Goal: Task Accomplishment & Management: Manage account settings

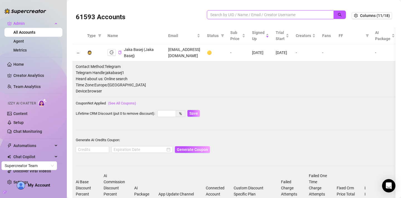
click at [242, 16] on input "search" at bounding box center [268, 15] width 116 height 6
paste input "4T7CHbWaNBQPwX3ggnYpS69HAj93"
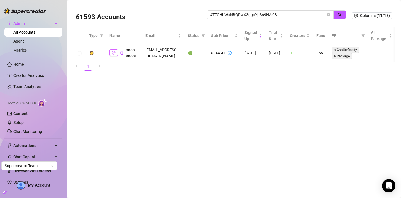
click at [112, 52] on icon "logout" at bounding box center [114, 53] width 4 height 4
click at [284, 12] on input "4T7CHbWaNBQPwX3ggnYpS69HAj93" at bounding box center [268, 15] width 116 height 6
paste input "6AHkA9ITBFZJPPfTEbl5dFLzcBB"
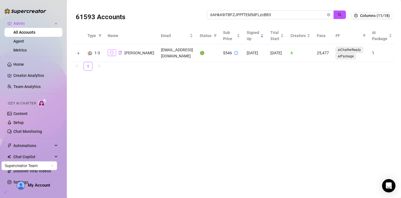
click at [114, 54] on icon "logout" at bounding box center [112, 53] width 4 height 4
drag, startPoint x: 279, startPoint y: 15, endPoint x: 192, endPoint y: 11, distance: 87.5
click at [192, 11] on div "61593 Accounts 6AHkA9ITBFZJPPfTEbl5dFLzcBB3" at bounding box center [214, 15] width 276 height 19
paste input "7Irkp5XkmWSNUPWC0F4sZqfIa9c2"
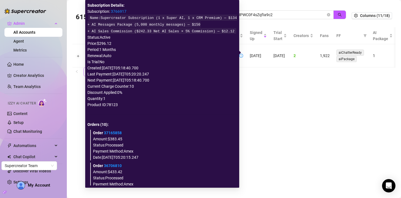
click at [243, 54] on icon "info-circle" at bounding box center [241, 56] width 4 height 4
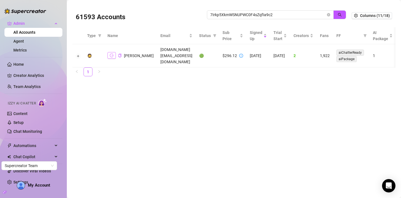
click at [114, 53] on button "button" at bounding box center [112, 55] width 8 height 7
click at [243, 54] on icon "info-circle" at bounding box center [241, 56] width 4 height 4
drag, startPoint x: 278, startPoint y: 13, endPoint x: 206, endPoint y: 13, distance: 71.3
click at [206, 13] on div "61593 Accounts 7Irkp5XkmWSNUPWC0F4sZqfIa9c2" at bounding box center [214, 15] width 276 height 19
paste input "HxZYIQXiWGZF8h3m4MBeKl66Bgu"
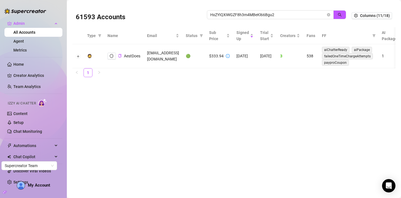
click at [288, 92] on main "61593 Accounts HxZYIQXiWGZF8h3m4MBeKl66Bgu2 Columns (11/18) Type Name Email Sta…" at bounding box center [234, 99] width 334 height 198
click at [109, 58] on button "button" at bounding box center [112, 56] width 8 height 7
drag, startPoint x: 276, startPoint y: 15, endPoint x: 206, endPoint y: 11, distance: 69.5
click at [206, 11] on div "61593 Accounts HxZYIQXiWGZF8h3m4MBeKl66Bgu2" at bounding box center [214, 15] width 276 height 19
paste input "4T7CHbWaNBQPwX3ggnYpS69HAj93"
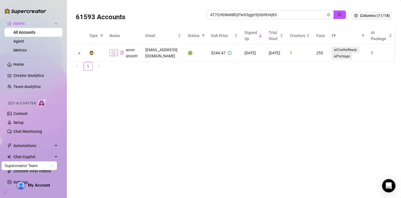
click at [111, 55] on button "button" at bounding box center [113, 52] width 8 height 7
click at [277, 13] on input "4T7CHbWaNBQPwX3ggnYpS69HAj93" at bounding box center [268, 15] width 116 height 6
paste input "NF0Q5Aq9rZbP0mHiUjhX7eDVUgh2"
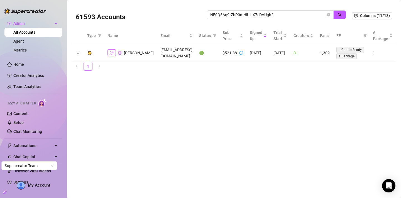
click at [113, 53] on icon "logout" at bounding box center [112, 53] width 4 height 4
drag, startPoint x: 283, startPoint y: 12, endPoint x: 206, endPoint y: 11, distance: 77.5
click at [206, 11] on div "61593 Accounts NF0Q5Aq9rZbP0mHiUjhX7eDVUgh2" at bounding box center [214, 15] width 276 height 19
paste input "O5vv8cgM3Werp1Vr52MF1meNIKn1"
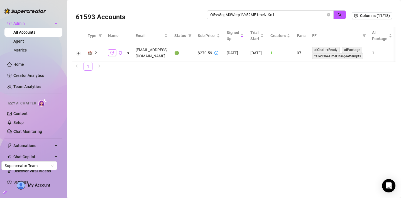
click at [114, 54] on button "button" at bounding box center [112, 52] width 8 height 7
drag, startPoint x: 276, startPoint y: 14, endPoint x: 202, endPoint y: 9, distance: 74.3
click at [202, 9] on div "61593 Accounts O5vv8cgM3Werp1Vr52MF1meNIKn1" at bounding box center [214, 15] width 276 height 19
paste input "zSAcYYINDhMyb2Pfb4mHGXAD0A3"
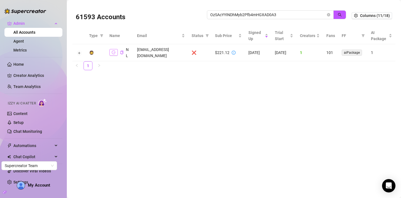
click at [113, 51] on icon "logout" at bounding box center [114, 53] width 4 height 4
drag, startPoint x: 279, startPoint y: 16, endPoint x: 204, endPoint y: 15, distance: 75.2
click at [204, 15] on div "61593 Accounts OzSAcYYINDhMyb2Pfb4mHGXAD0A3" at bounding box center [214, 15] width 276 height 19
drag, startPoint x: 279, startPoint y: 13, endPoint x: 205, endPoint y: 13, distance: 73.6
click at [205, 13] on div "61593 Accounts OzSAcYYINDhMyb2Pfb4mHGXAD0A3" at bounding box center [214, 15] width 276 height 19
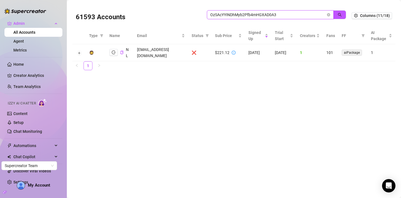
paste input "Sn4E9BaExrQ6YO9qq2chq5tyNa22"
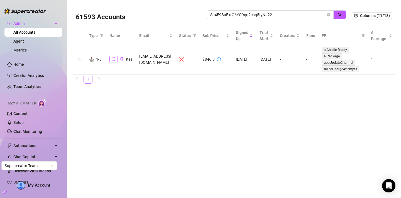
click at [109, 56] on button "button" at bounding box center [113, 59] width 8 height 7
click at [254, 12] on input "Sn4E9BaExrQ6YO9qq2chq5tyNa22" at bounding box center [268, 15] width 116 height 6
paste input "VAP4mQbCQzWOOREwbY4PAbmh0hL"
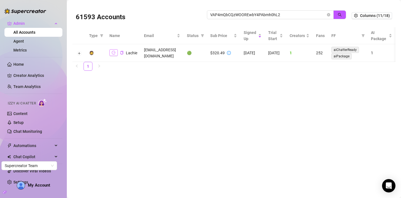
click at [113, 51] on icon "logout" at bounding box center [114, 53] width 4 height 4
click at [275, 13] on input "VAP4mQbCQzWOOREwbY4PAbmh0hL2" at bounding box center [268, 15] width 116 height 6
paste input "XoiX8eu8mqSHTodhzgGY3rLutnv"
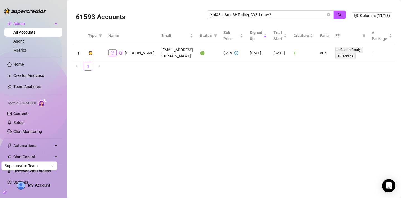
click at [115, 54] on button "button" at bounding box center [112, 52] width 8 height 7
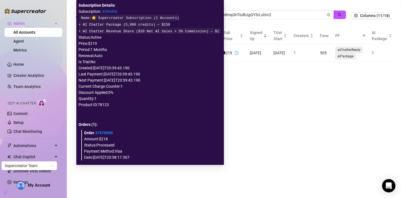
click at [235, 53] on icon "info-circle" at bounding box center [237, 53] width 4 height 4
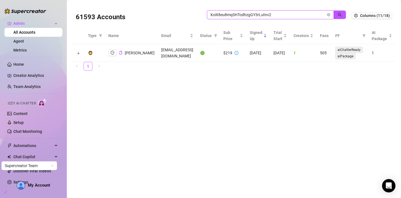
click at [250, 13] on input "XoiX8eu8mqSHTodhzgGY3rLutnv2" at bounding box center [268, 15] width 116 height 6
paste input "cb9IIYuT39Qu3v1aGiiEFatC2jo"
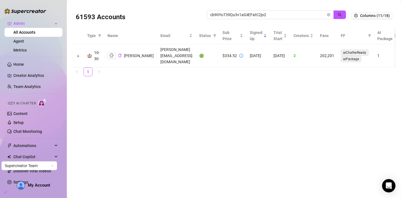
click at [239, 73] on main "61593 Accounts cb9IIYuT39Qu3v1aGiiEFatC2jo2 Columns (11/18) Type Name Email Sta…" at bounding box center [234, 99] width 334 height 198
click at [112, 53] on icon "logout" at bounding box center [112, 55] width 4 height 4
click at [248, 14] on input "cb9IIYuT39Qu3v1aGiiEFatC2jo2" at bounding box center [268, 15] width 116 height 6
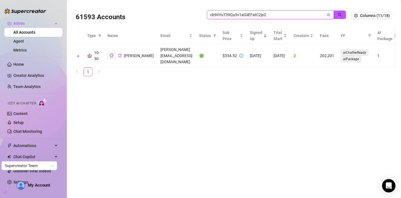
paste input "hIBhPYn8yNQxR930lFbqG00sIAm"
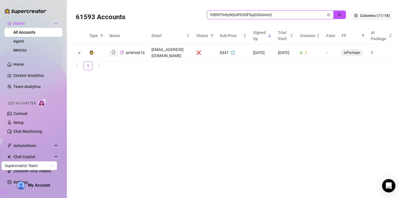
drag, startPoint x: 273, startPoint y: 16, endPoint x: 205, endPoint y: 11, distance: 68.1
click at [205, 11] on div "61593 Accounts hIBhPYn8yNQxR930lFbqG00sIAm2" at bounding box center [214, 15] width 276 height 19
paste input "ieBuxSN5ySVrGstTmmkr6Fdd7CT"
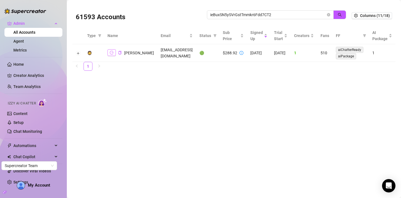
click at [115, 52] on button "button" at bounding box center [112, 52] width 8 height 7
click at [257, 13] on input "ieBuxSN5ySVrGstTmmkr6Fdd7CT2" at bounding box center [268, 15] width 116 height 6
paste input "jMubWqCr3lU2AnJpevqmEKwNuno1"
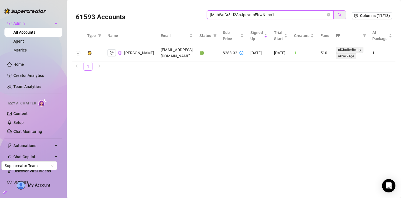
click at [339, 16] on icon "search" at bounding box center [340, 15] width 4 height 4
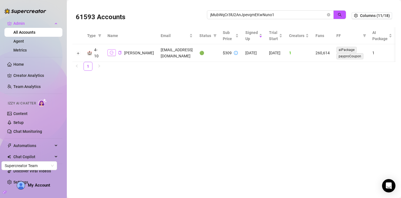
click at [111, 55] on button "button" at bounding box center [112, 52] width 8 height 7
click at [248, 15] on input "jMubWqCr3lU2AnJpevqmEKwNuno1" at bounding box center [268, 15] width 116 height 6
paste input "n0vSpvugFZPhj3fobSwDkWMmlLH3"
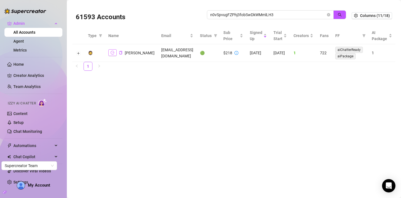
click at [116, 53] on button "button" at bounding box center [112, 52] width 8 height 7
click at [248, 13] on input "n0vSpvugFZPhj3fobSwDkWMmlLH3" at bounding box center [268, 15] width 116 height 6
paste input "IAzMAN9EMegCpJ6oXbDbEeegqg1"
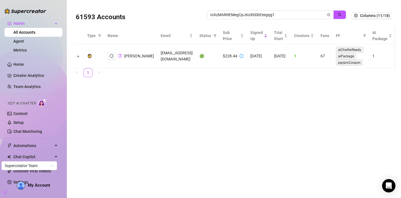
click at [273, 118] on main "61593 Accounts nIAzMAN9EMegCpJ6oXbDbEeegqg1 Columns (11/18) Type Name Email Sta…" at bounding box center [234, 99] width 334 height 198
click at [113, 53] on button "button" at bounding box center [112, 56] width 8 height 7
click at [246, 15] on input "nIAzMAN9EMegCpJ6oXbDbEeegqg1" at bounding box center [268, 15] width 116 height 6
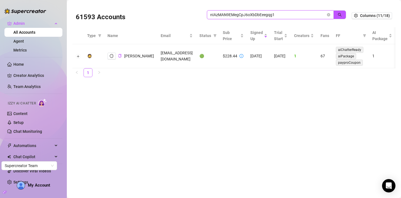
paste input "odNHKB0EHEcFMsGVxsbiUjS5P3H3"
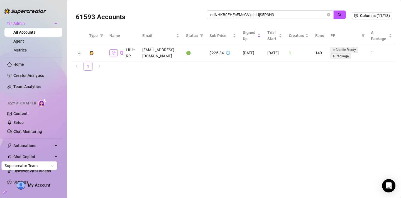
click at [114, 53] on icon "logout" at bounding box center [114, 53] width 4 height 4
click at [264, 9] on div "61593 Accounts odNHKB0EHEcFMsGVxsbiUjS5P3H3" at bounding box center [214, 15] width 276 height 19
click at [264, 11] on span "odNHKB0EHEcFMsGVxsbiUjS5P3H3" at bounding box center [270, 14] width 127 height 9
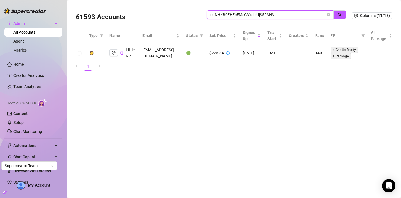
click at [261, 13] on input "odNHKB0EHEcFMsGVxsbiUjS5P3H3" at bounding box center [268, 15] width 116 height 6
paste input "s5w4Q9E1NvSv3WsszAjtRkGvpaG2"
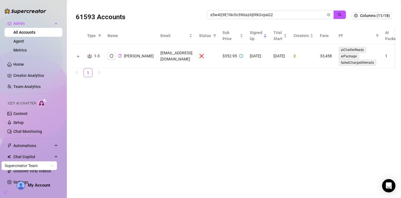
click at [264, 96] on main "61593 Accounts s5w4Q9E1NvSv3WsszAjtRkGvpaG2 Columns (11/18) Type Name Email Sta…" at bounding box center [234, 99] width 334 height 198
click at [113, 57] on icon "logout" at bounding box center [112, 56] width 4 height 4
click at [257, 11] on span "s5w4Q9E1NvSv3WsszAjtRkGvpaG2" at bounding box center [270, 14] width 127 height 9
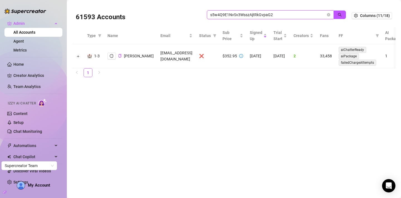
click at [257, 15] on input "s5w4Q9E1NvSv3WsszAjtRkGvpaG2" at bounding box center [268, 15] width 116 height 6
paste input "vSU3qKqYWnbxLqvDiLNreLMRYL3"
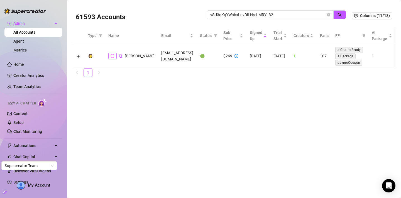
click at [111, 56] on icon "logout" at bounding box center [113, 56] width 4 height 4
click at [255, 12] on input "vSU3qKqYWnbxLqvDiLNreLMRYL32" at bounding box center [268, 15] width 116 height 6
paste input "gkjisRq31UgxRxalA3wDCsXjvM"
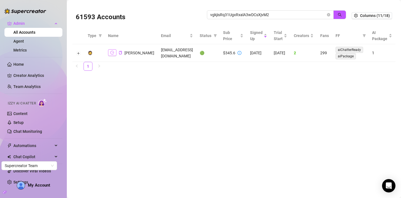
click at [113, 53] on icon "logout" at bounding box center [112, 53] width 4 height 4
click at [247, 14] on input "vgkjisRq31UgxRxalA3wDCsXjvM2" at bounding box center [268, 15] width 116 height 6
paste input "wkXxIp4U5KV0mYim8Qwr511ILlh1"
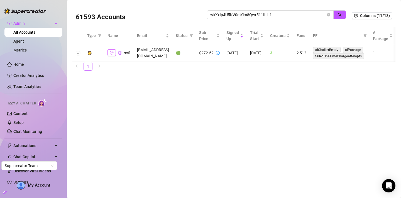
click at [113, 53] on button "button" at bounding box center [112, 52] width 8 height 7
click at [258, 11] on span "wkXxIp4U5KV0mYim8Qwr511ILlh1" at bounding box center [270, 14] width 127 height 9
click at [257, 16] on input "wkXxIp4U5KV0mYim8Qwr511ILlh1" at bounding box center [268, 15] width 116 height 6
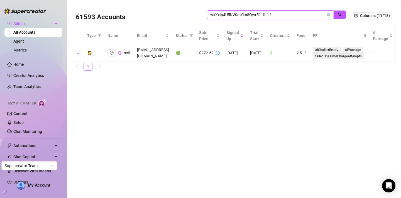
click at [257, 16] on input "wkXxIp4U5KV0mYim8Qwr511ILlh1" at bounding box center [268, 15] width 116 height 6
paste input "vSJWfzSKbXxnVVMzBheu2lcfTJ3"
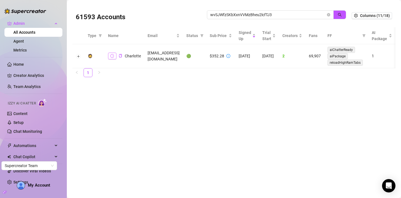
click at [112, 57] on icon "logout" at bounding box center [112, 56] width 4 height 4
click at [242, 17] on input "wvSJWfzSKbXxnVVMzBheu2lcfTJ3" at bounding box center [268, 15] width 116 height 6
paste input "yrvANOsbwPRx4tbJgihlFocvPto2"
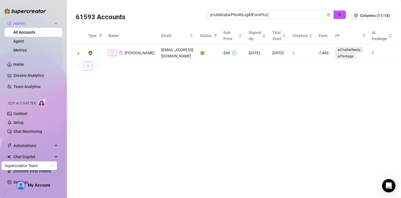
click at [111, 54] on icon "logout" at bounding box center [113, 53] width 4 height 4
click at [233, 14] on input "yrvANOsbwPRx4tbJgihlFocvPto2" at bounding box center [268, 15] width 116 height 6
paste input "alyssashelovesit@gmail.com"
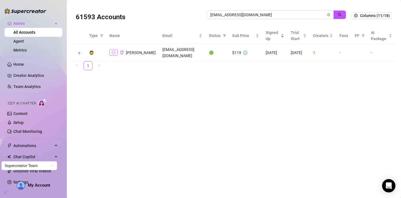
click at [111, 52] on button "button" at bounding box center [113, 52] width 8 height 7
click at [232, 17] on input "alyssashelovesit@gmail.com" at bounding box center [268, 15] width 116 height 6
paste input "info@sparklinsprite"
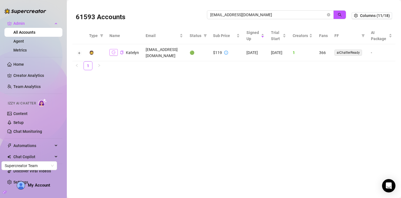
click at [113, 51] on icon "logout" at bounding box center [114, 53] width 4 height 4
click at [234, 12] on input "info@sparklinsprite.com" at bounding box center [268, 15] width 116 height 6
paste input "callieskyelove@gmail"
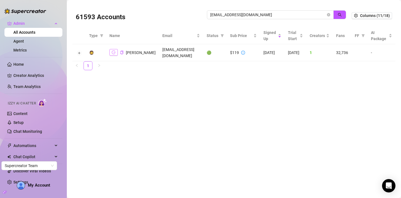
click at [114, 52] on icon "logout" at bounding box center [114, 53] width 4 height 4
click at [236, 13] on input "callieskyelove@gmail.com" at bounding box center [268, 15] width 116 height 6
paste input "diririnkanta@hot"
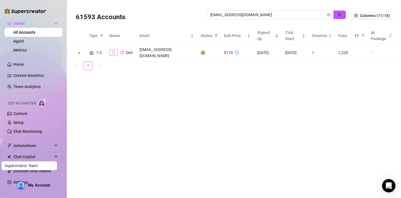
click at [112, 50] on icon "logout" at bounding box center [114, 52] width 4 height 4
click at [240, 13] on input "diririnkanta@hotmail.com" at bounding box center [268, 15] width 116 height 6
paste input "pitch@alexiagrace.co.uk"
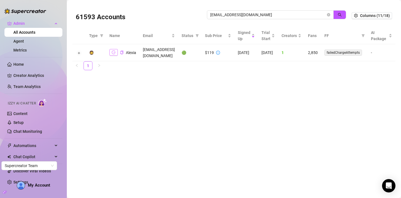
click at [113, 50] on icon "logout" at bounding box center [114, 52] width 4 height 4
click at [241, 15] on input "pitch@alexiagrace.co.uk" at bounding box center [268, 15] width 116 height 6
paste input "schoenberg@schoenberg360.de"
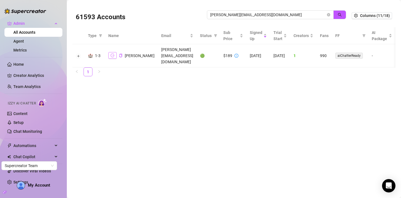
click at [114, 53] on button "button" at bounding box center [112, 55] width 8 height 7
click at [249, 15] on input "schoenberg@schoenberg360.de" at bounding box center [268, 15] width 116 height 6
paste input "bailey.sweetdreamz@gmail.com"
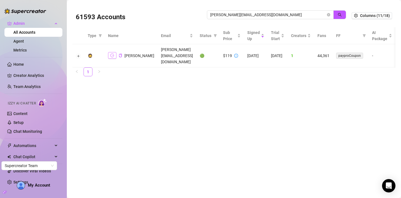
click at [111, 53] on icon "logout" at bounding box center [112, 55] width 4 height 4
click at [225, 15] on input "bailey.sweetdreamz@gmail.com" at bounding box center [268, 15] width 116 height 6
paste input "theavadahlia"
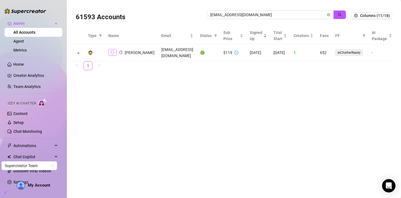
click at [111, 54] on icon "logout" at bounding box center [113, 52] width 4 height 4
click at [219, 13] on input "theavadahlia@gmail.com" at bounding box center [268, 15] width 116 height 6
paste input "illyandjamieof"
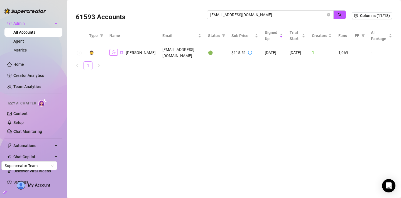
click at [115, 50] on icon "logout" at bounding box center [114, 52] width 4 height 4
click at [227, 14] on input "tillyandjamieof@gmail.com" at bounding box center [268, 15] width 116 height 6
paste input "anitaplayaxxx"
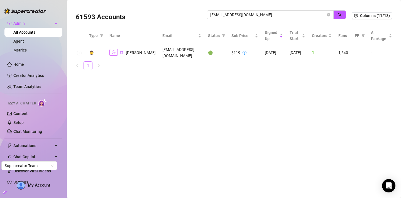
click at [115, 53] on icon "logout" at bounding box center [114, 52] width 4 height 4
click at [220, 14] on input "anitaplayaxxx@gmail.com" at bounding box center [268, 15] width 116 height 6
paste input "jMubWqCr3lU2AnJpevqmEKwNuno1"
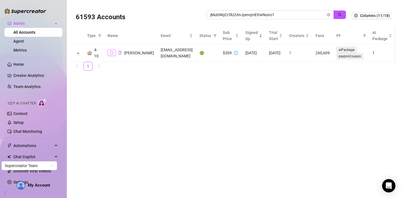
click at [111, 54] on icon "logout" at bounding box center [112, 53] width 4 height 4
click at [225, 15] on input "jMubWqCr3lU2AnJpevqmEKwNuno1" at bounding box center [268, 15] width 116 height 6
paste input "HxZYIQXiWGZF8h3m4MBeKl66Bgu2"
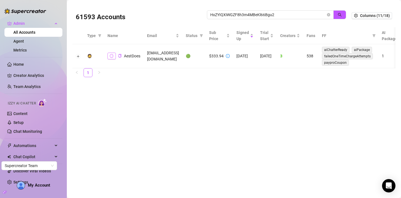
click at [112, 55] on icon "logout" at bounding box center [112, 56] width 4 height 4
click at [214, 17] on input "HxZYIQXiWGZF8h3m4MBeKl66Bgu2" at bounding box center [268, 15] width 116 height 6
paste input "jMubWqCr3lU2AnJpevqmEKwNuno1"
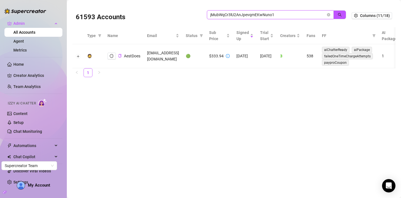
type input "jMubWqCr3lU2AnJpevqmEKwNuno1"
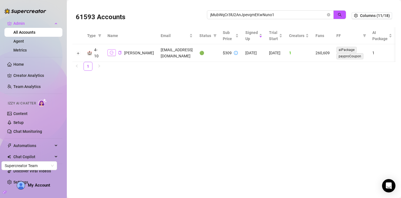
click at [111, 52] on icon "logout" at bounding box center [112, 53] width 4 height 4
click at [111, 50] on button "button" at bounding box center [112, 52] width 8 height 7
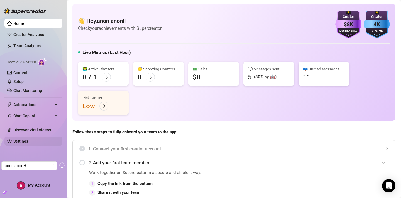
click at [18, 140] on link "Settings" at bounding box center [20, 141] width 15 height 4
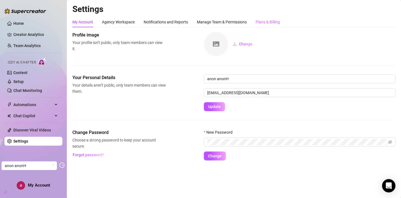
click at [262, 18] on div "Plans & Billing" at bounding box center [268, 22] width 24 height 11
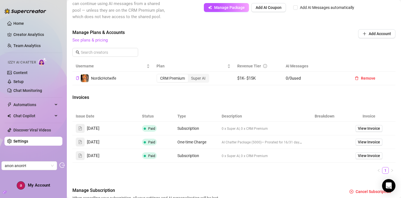
scroll to position [197, 0]
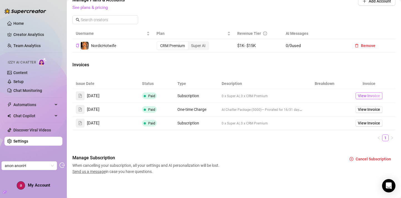
click at [369, 95] on span "View Invoice" at bounding box center [369, 96] width 22 height 6
click at [368, 122] on span "View Invoice" at bounding box center [369, 123] width 22 height 6
click at [20, 74] on link "Content" at bounding box center [20, 72] width 14 height 4
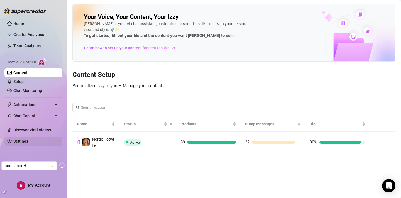
click at [28, 143] on link "Settings" at bounding box center [20, 141] width 15 height 4
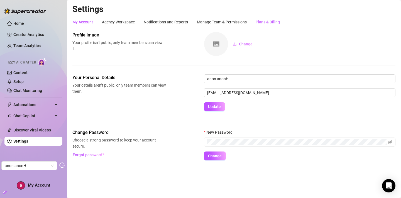
click at [269, 19] on div "Plans & Billing" at bounding box center [268, 22] width 24 height 6
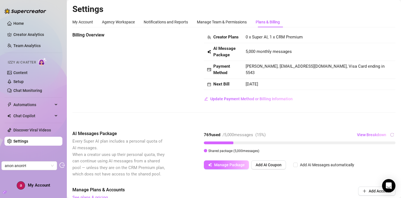
click at [235, 167] on span "Manage Package" at bounding box center [229, 165] width 31 height 4
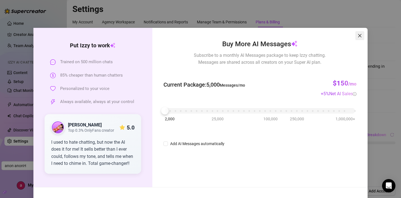
click at [359, 35] on icon "close" at bounding box center [360, 35] width 4 height 4
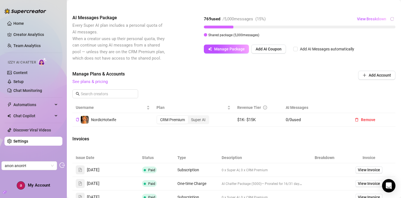
scroll to position [116, 0]
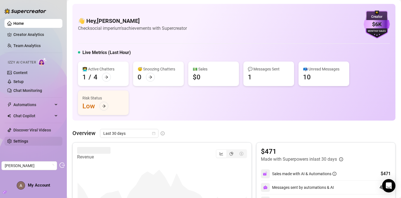
click at [28, 143] on link "Settings" at bounding box center [20, 141] width 15 height 4
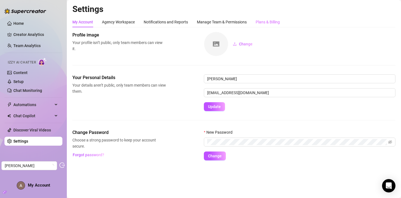
click at [273, 18] on div "Plans & Billing" at bounding box center [268, 22] width 24 height 11
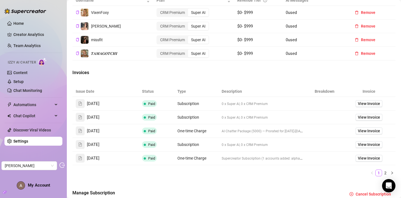
scroll to position [224, 0]
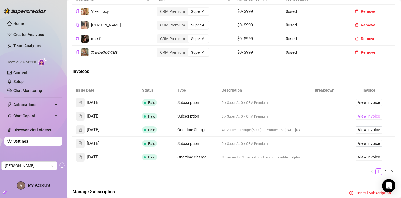
click at [368, 119] on span "View Invoice" at bounding box center [369, 116] width 22 height 6
click at [373, 106] on span "View Invoice" at bounding box center [369, 102] width 22 height 6
click at [368, 133] on span "View Invoice" at bounding box center [369, 130] width 22 height 6
click at [381, 120] on link "View Invoice" at bounding box center [369, 116] width 27 height 7
click at [377, 147] on span "View Invoice" at bounding box center [369, 143] width 22 height 6
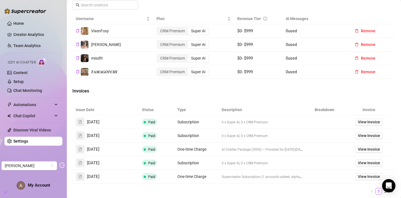
scroll to position [204, 0]
click at [125, 38] on td "VixenFoxy" at bounding box center [112, 32] width 81 height 14
click at [24, 32] on link "Creator Analytics" at bounding box center [35, 34] width 45 height 9
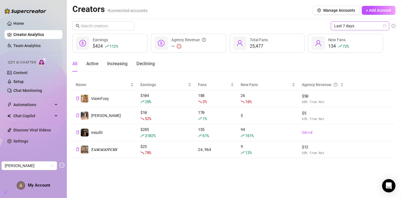
click at [385, 26] on icon "calendar" at bounding box center [384, 25] width 3 height 3
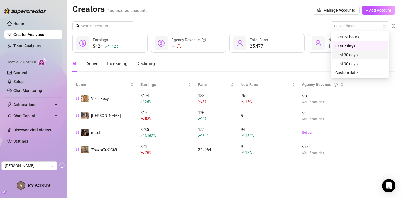
click at [360, 57] on div "Last 30 days" at bounding box center [360, 55] width 50 height 6
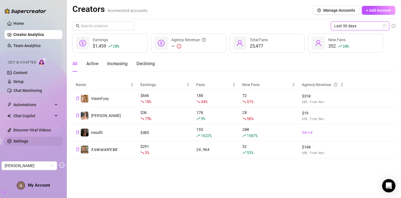
click at [28, 139] on link "Settings" at bounding box center [20, 141] width 15 height 4
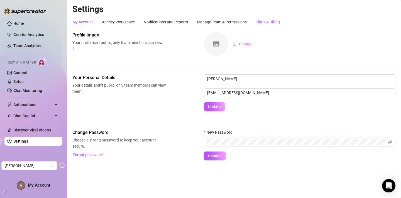
click at [271, 23] on div "Plans & Billing" at bounding box center [268, 22] width 24 height 6
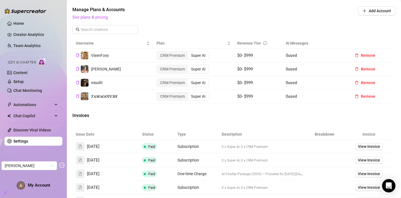
scroll to position [181, 0]
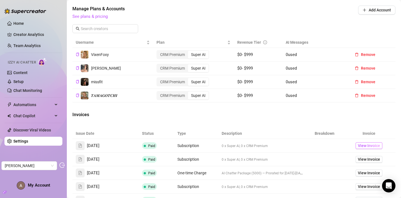
click at [368, 149] on span "View Invoice" at bounding box center [369, 146] width 22 height 6
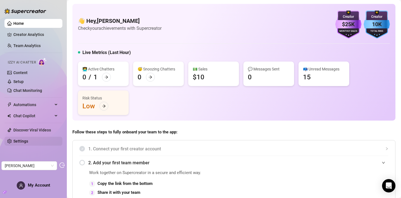
click at [28, 140] on link "Settings" at bounding box center [20, 141] width 15 height 4
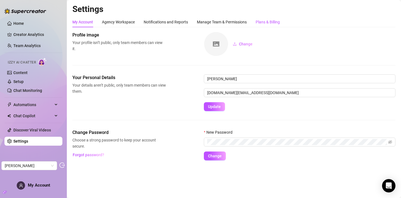
click at [271, 20] on div "Plans & Billing" at bounding box center [268, 22] width 24 height 6
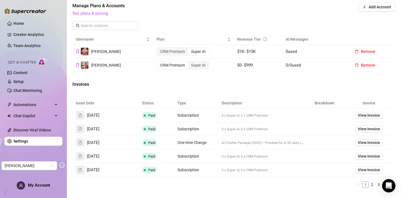
scroll to position [186, 0]
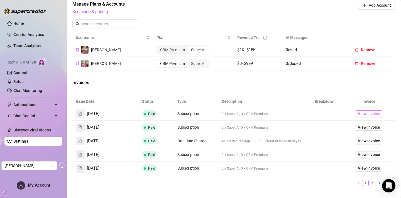
click at [376, 117] on span "View Invoice" at bounding box center [369, 114] width 22 height 6
click at [372, 130] on span "View Invoice" at bounding box center [369, 127] width 22 height 6
click at [374, 144] on span "View Invoice" at bounding box center [369, 141] width 22 height 6
click at [371, 158] on span "View Invoice" at bounding box center [369, 155] width 22 height 6
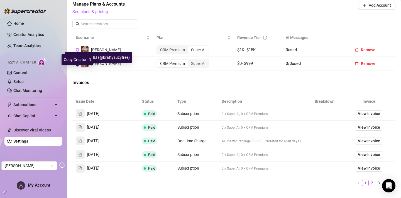
click at [78, 65] on icon "copy" at bounding box center [78, 64] width 4 height 4
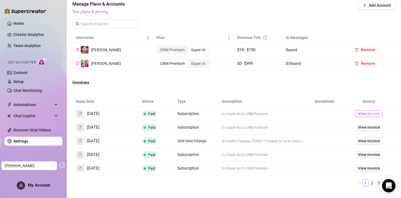
click at [374, 117] on span "View Invoice" at bounding box center [369, 114] width 22 height 6
click at [369, 130] on span "View Invoice" at bounding box center [369, 127] width 22 height 6
click at [375, 144] on span "View Invoice" at bounding box center [369, 141] width 22 height 6
click at [369, 158] on span "View Invoice" at bounding box center [369, 155] width 22 height 6
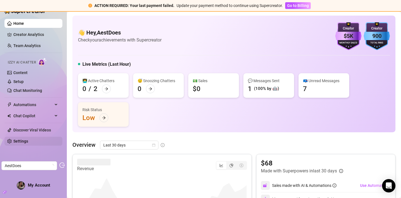
click at [27, 143] on link "Settings" at bounding box center [20, 141] width 15 height 4
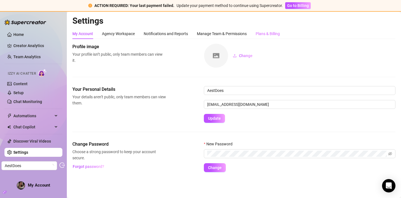
click at [272, 37] on div "Plans & Billing" at bounding box center [268, 33] width 24 height 11
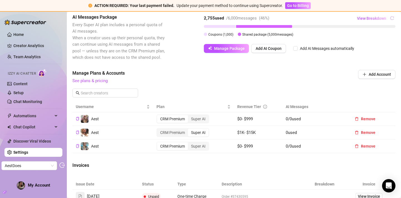
scroll to position [164, 0]
click at [28, 82] on link "Content" at bounding box center [20, 84] width 14 height 4
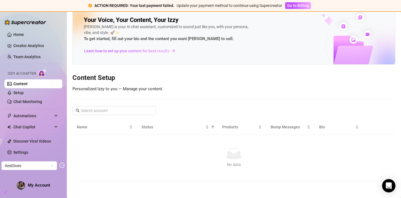
scroll to position [16, 0]
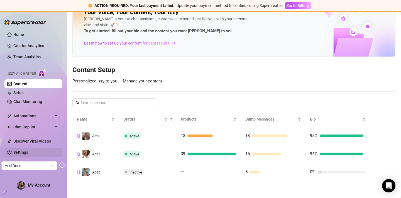
click at [24, 155] on link "Settings" at bounding box center [20, 152] width 15 height 4
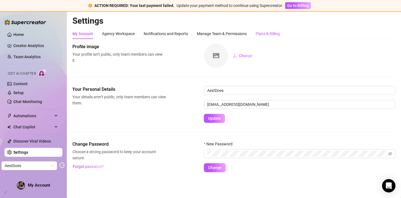
click at [264, 34] on div "Plans & Billing" at bounding box center [268, 34] width 24 height 6
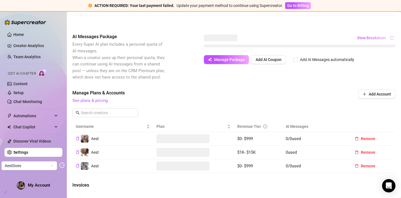
scroll to position [144, 0]
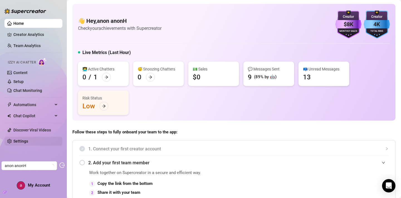
click at [28, 142] on link "Settings" at bounding box center [20, 141] width 15 height 4
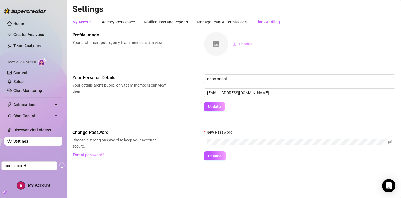
click at [269, 22] on div "Plans & Billing" at bounding box center [268, 22] width 24 height 6
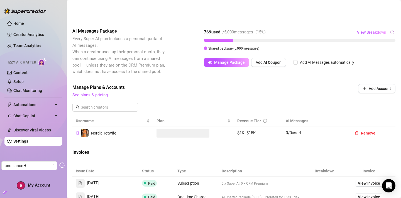
scroll to position [103, 0]
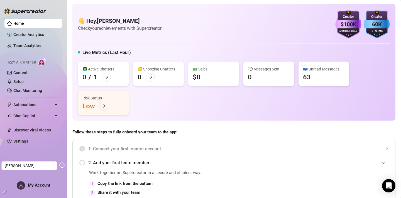
click at [8, 137] on ul "Home Creator Analytics Team Analytics Izzy AI Chatter Content Setup Chat Monito…" at bounding box center [33, 82] width 58 height 131
click at [19, 141] on link "Settings" at bounding box center [20, 141] width 15 height 4
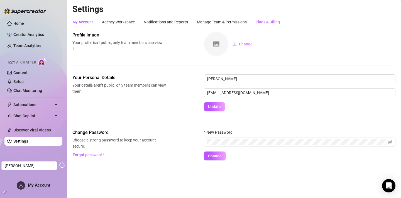
click at [267, 22] on div "Plans & Billing" at bounding box center [268, 22] width 24 height 6
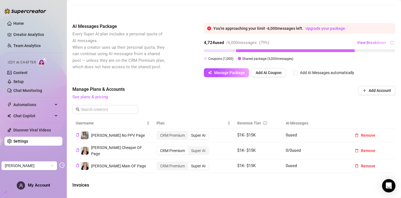
scroll to position [111, 0]
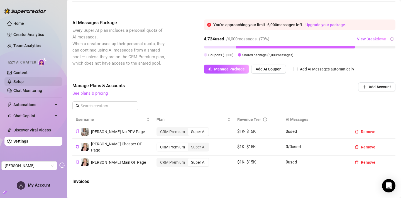
click at [24, 84] on link "Setup" at bounding box center [18, 81] width 10 height 4
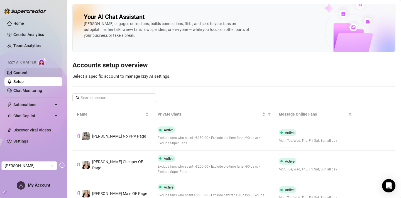
click at [18, 73] on link "Content" at bounding box center [20, 72] width 14 height 4
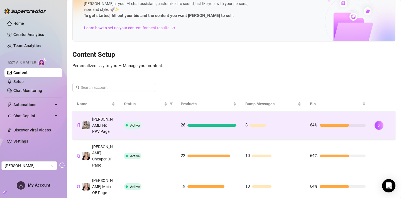
scroll to position [21, 0]
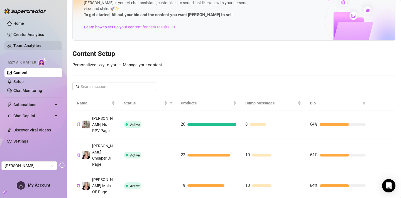
click at [39, 44] on link "Team Analytics" at bounding box center [26, 45] width 27 height 4
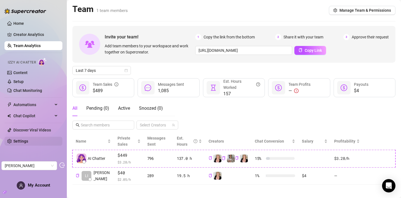
click at [28, 139] on link "Settings" at bounding box center [20, 141] width 15 height 4
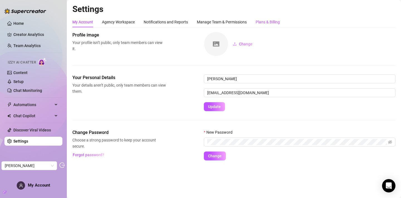
click at [271, 23] on div "Plans & Billing" at bounding box center [268, 22] width 24 height 6
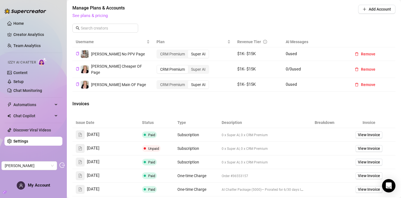
scroll to position [198, 0]
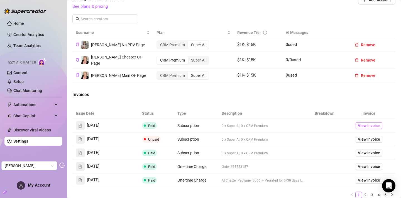
click at [369, 129] on span "View Invoice" at bounding box center [369, 126] width 22 height 6
click at [373, 155] on span "View Invoice" at bounding box center [369, 153] width 22 height 6
click at [369, 170] on span "View Invoice" at bounding box center [369, 167] width 22 height 6
click at [374, 183] on span "View Invoice" at bounding box center [369, 180] width 22 height 6
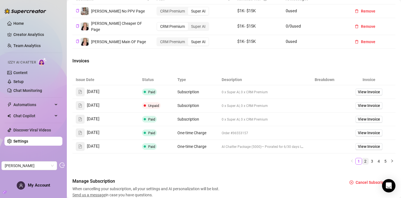
click at [366, 164] on link "2" at bounding box center [365, 161] width 6 height 6
click at [365, 108] on span "View Invoice" at bounding box center [369, 106] width 22 height 6
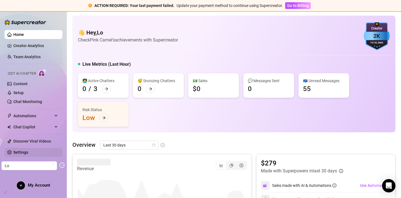
click at [28, 150] on link "Settings" at bounding box center [20, 152] width 15 height 4
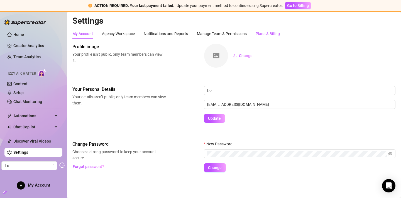
click at [279, 31] on div "Plans & Billing" at bounding box center [268, 34] width 24 height 6
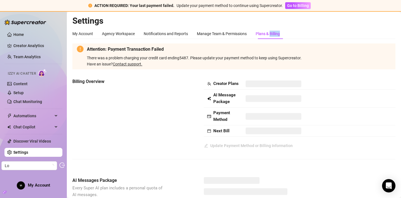
click at [279, 31] on div "Plans & Billing" at bounding box center [268, 34] width 24 height 6
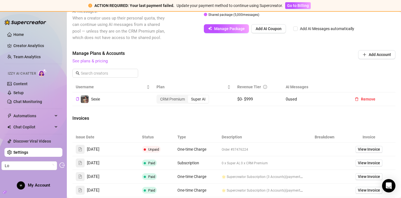
scroll to position [183, 0]
click at [360, 152] on span "View Invoice" at bounding box center [369, 149] width 22 height 6
click at [25, 45] on link "Creator Analytics" at bounding box center [35, 45] width 45 height 9
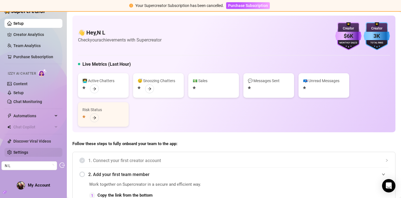
click at [20, 152] on link "Settings" at bounding box center [20, 152] width 15 height 4
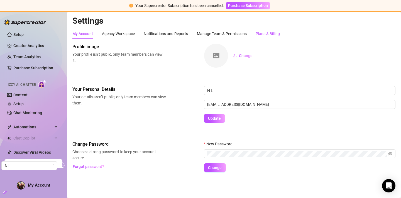
click at [274, 31] on div "Plans & Billing" at bounding box center [268, 34] width 24 height 6
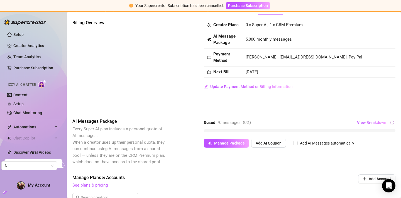
scroll to position [23, 0]
click at [48, 70] on link "Purchase Subscription" at bounding box center [33, 68] width 40 height 4
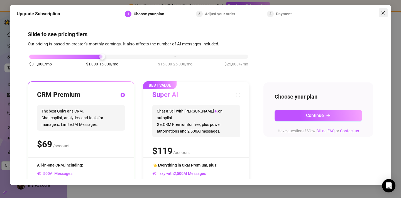
click at [383, 13] on icon "close" at bounding box center [383, 12] width 3 height 3
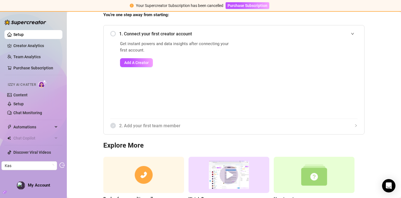
scroll to position [86, 0]
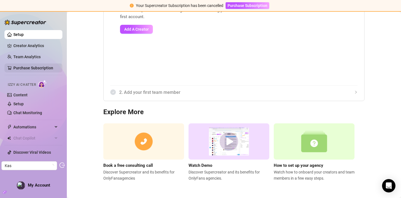
click at [53, 66] on link "Purchase Subscription" at bounding box center [33, 68] width 40 height 4
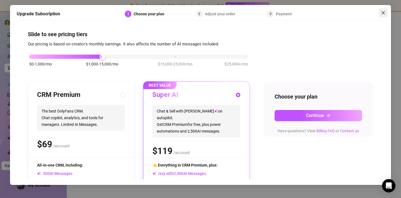
click at [385, 11] on icon "close" at bounding box center [383, 13] width 4 height 4
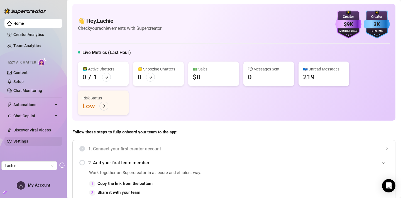
click at [25, 139] on link "Settings" at bounding box center [20, 141] width 15 height 4
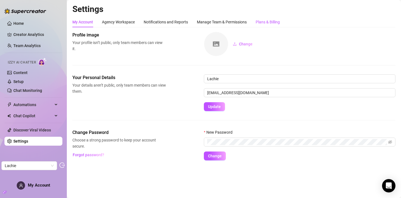
click at [276, 20] on div "Plans & Billing" at bounding box center [268, 22] width 24 height 6
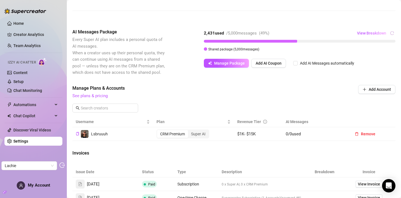
scroll to position [102, 0]
click at [28, 71] on link "Content" at bounding box center [20, 72] width 14 height 4
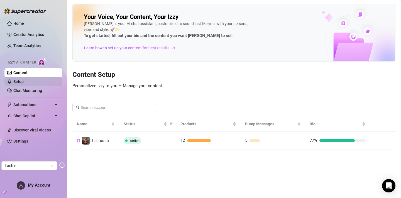
click at [24, 82] on link "Setup" at bounding box center [18, 81] width 10 height 4
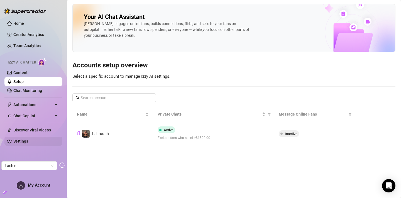
click at [18, 143] on link "Settings" at bounding box center [20, 141] width 15 height 4
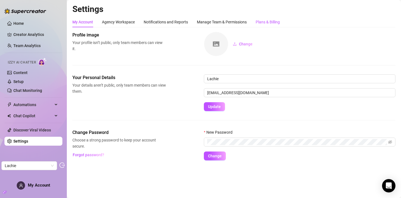
click at [274, 22] on div "Plans & Billing" at bounding box center [268, 22] width 24 height 6
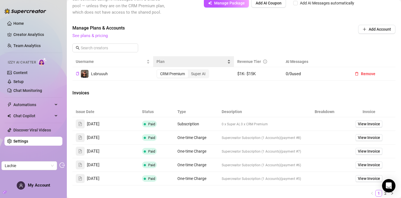
scroll to position [160, 0]
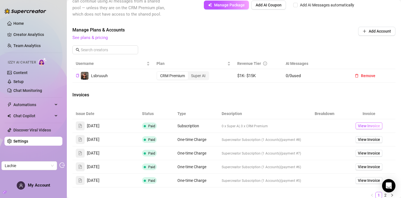
click at [377, 129] on span "View Invoice" at bounding box center [369, 126] width 22 height 6
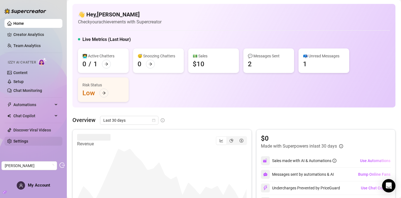
click at [25, 143] on link "Settings" at bounding box center [20, 141] width 15 height 4
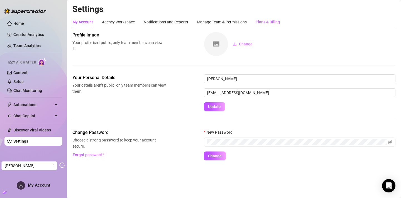
click at [276, 19] on div "Plans & Billing" at bounding box center [268, 22] width 24 height 6
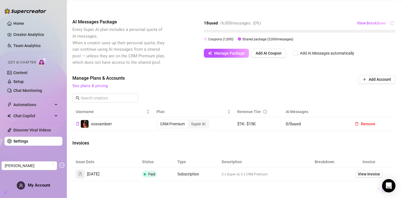
scroll to position [111, 0]
click at [20, 72] on link "Content" at bounding box center [20, 72] width 14 height 4
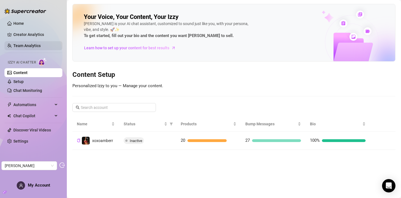
click at [18, 45] on link "Team Analytics" at bounding box center [26, 45] width 27 height 4
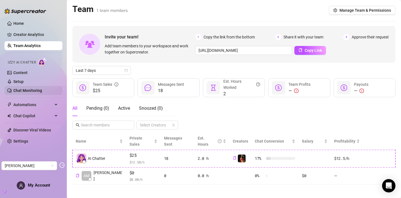
click at [25, 92] on link "Chat Monitoring" at bounding box center [27, 90] width 29 height 4
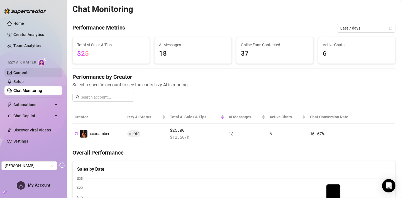
click at [25, 70] on link "Content" at bounding box center [20, 72] width 14 height 4
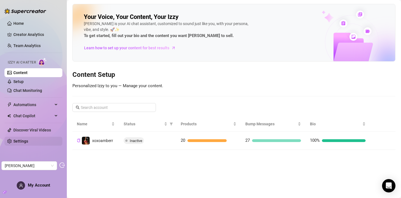
click at [24, 139] on link "Settings" at bounding box center [20, 141] width 15 height 4
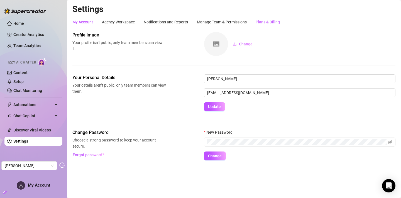
click at [260, 21] on div "Plans & Billing" at bounding box center [268, 22] width 24 height 6
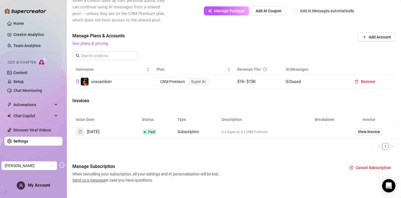
scroll to position [169, 0]
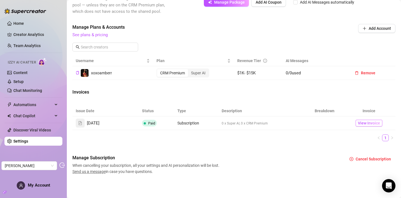
click at [363, 123] on span "View Invoice" at bounding box center [369, 123] width 22 height 6
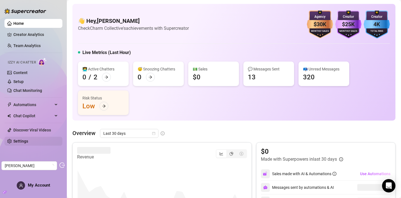
click at [28, 139] on link "Settings" at bounding box center [20, 141] width 15 height 4
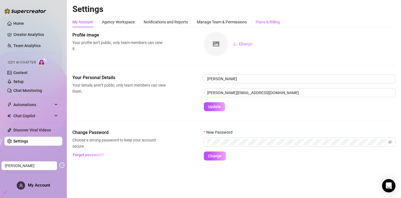
click at [262, 20] on div "Plans & Billing" at bounding box center [268, 22] width 24 height 6
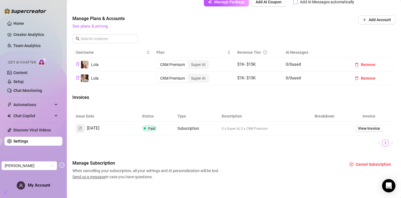
scroll to position [186, 0]
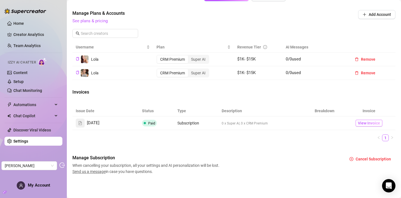
click at [377, 126] on span "View Invoice" at bounding box center [369, 123] width 22 height 6
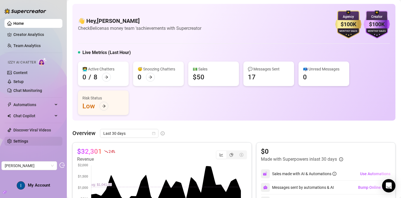
click at [20, 139] on link "Settings" at bounding box center [20, 141] width 15 height 4
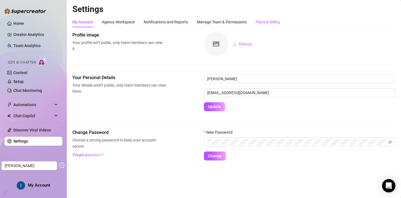
click at [278, 23] on div "Plans & Billing" at bounding box center [268, 22] width 24 height 6
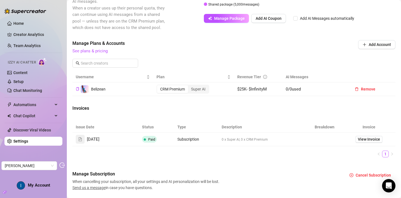
scroll to position [169, 0]
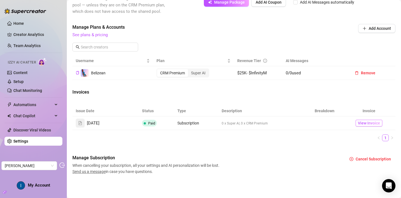
click at [362, 125] on span "View Invoice" at bounding box center [369, 123] width 22 height 6
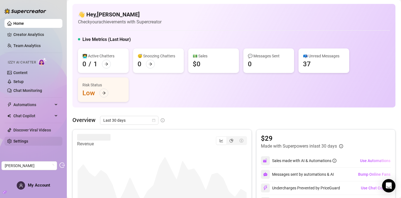
click at [26, 140] on link "Settings" at bounding box center [20, 141] width 15 height 4
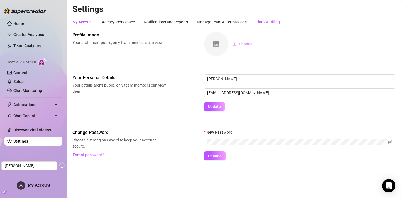
click at [263, 20] on div "Plans & Billing" at bounding box center [268, 22] width 24 height 6
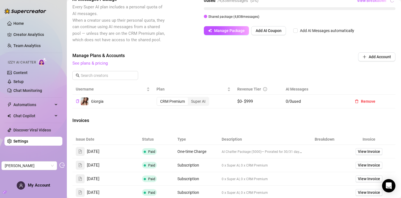
scroll to position [142, 0]
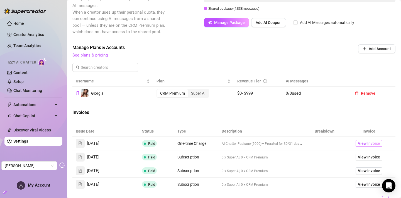
click at [376, 147] on span "View Invoice" at bounding box center [369, 143] width 22 height 6
click at [369, 160] on span "View Invoice" at bounding box center [369, 157] width 22 height 6
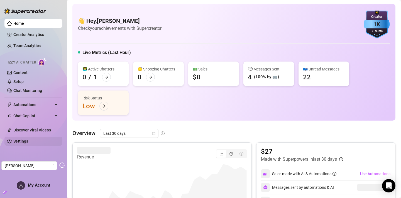
click at [28, 139] on link "Settings" at bounding box center [20, 141] width 15 height 4
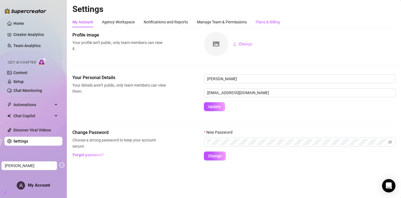
click at [275, 22] on div "Plans & Billing" at bounding box center [268, 22] width 24 height 6
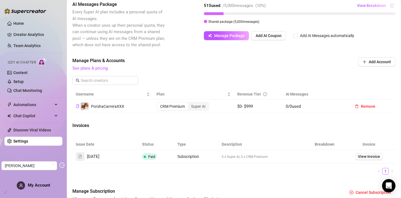
scroll to position [130, 0]
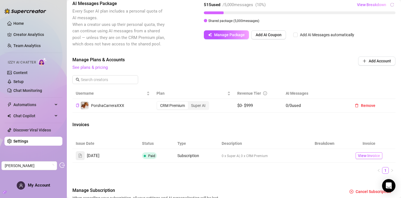
click at [374, 159] on span "View Invoice" at bounding box center [369, 156] width 22 height 6
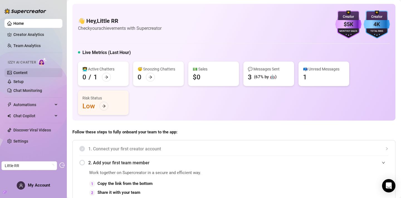
click at [23, 73] on link "Content" at bounding box center [20, 72] width 14 height 4
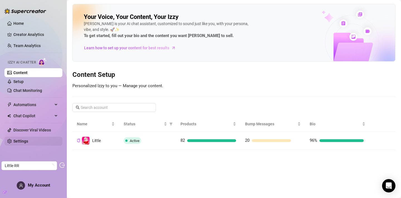
click at [25, 143] on link "Settings" at bounding box center [20, 141] width 15 height 4
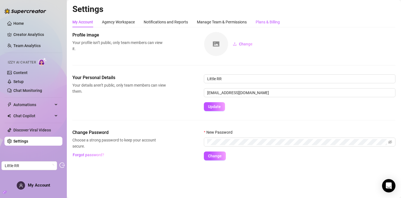
click at [264, 24] on div "Plans & Billing" at bounding box center [268, 22] width 24 height 6
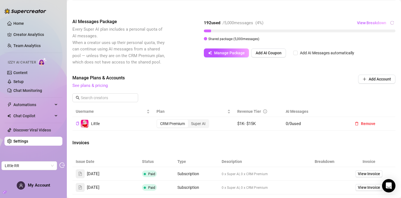
scroll to position [183, 0]
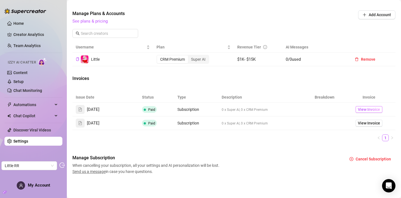
click at [373, 111] on span "View Invoice" at bounding box center [369, 109] width 22 height 6
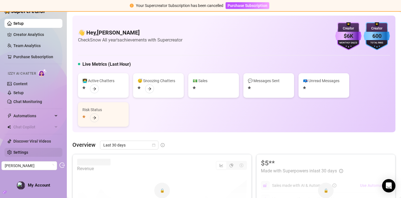
click at [28, 152] on link "Settings" at bounding box center [20, 152] width 15 height 4
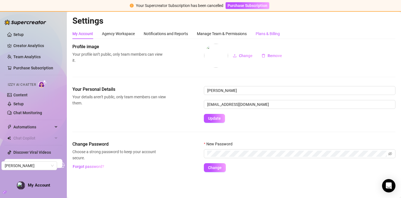
click at [266, 34] on div "Plans & Billing" at bounding box center [268, 34] width 24 height 6
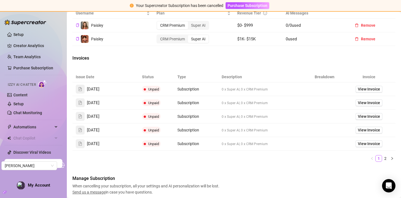
scroll to position [222, 0]
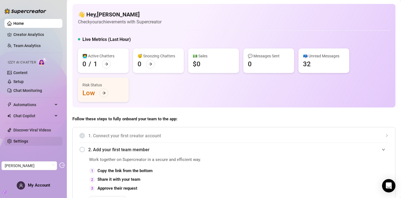
click at [17, 143] on link "Settings" at bounding box center [20, 141] width 15 height 4
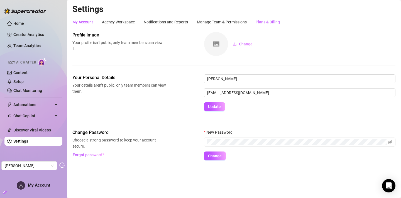
click at [269, 24] on div "Plans & Billing" at bounding box center [268, 22] width 24 height 6
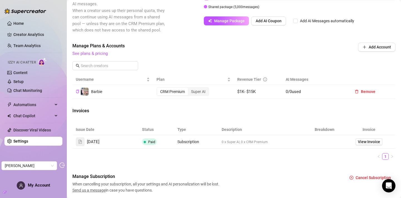
scroll to position [144, 0]
click at [377, 145] on span "View Invoice" at bounding box center [369, 142] width 22 height 6
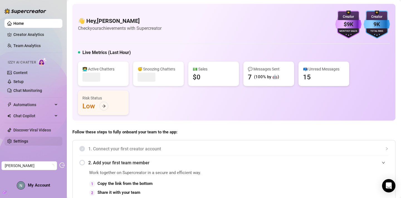
click at [28, 139] on link "Settings" at bounding box center [20, 141] width 15 height 4
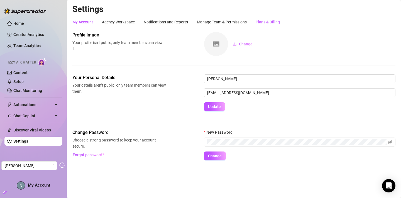
click at [272, 24] on div "Plans & Billing" at bounding box center [268, 22] width 24 height 6
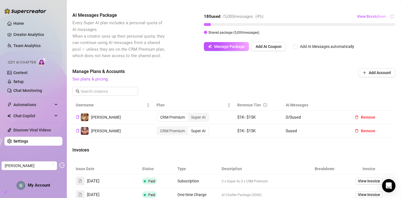
scroll to position [124, 0]
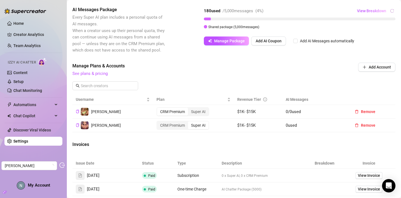
click at [31, 30] on ul "Home Creator Analytics Team Analytics Izzy AI Chatter Content Setup Chat Monito…" at bounding box center [33, 82] width 58 height 131
click at [31, 33] on link "Creator Analytics" at bounding box center [35, 34] width 45 height 9
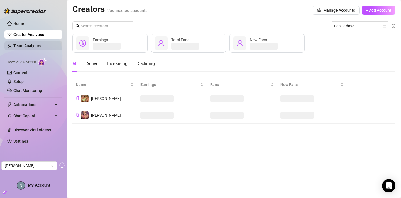
click at [29, 45] on link "Team Analytics" at bounding box center [26, 45] width 27 height 4
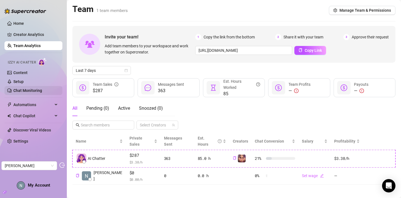
click at [21, 93] on link "Chat Monitoring" at bounding box center [27, 90] width 29 height 4
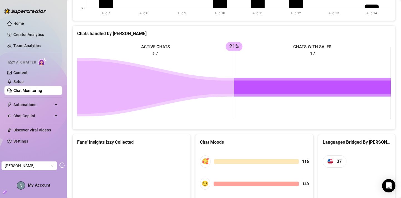
scroll to position [217, 0]
click at [27, 140] on link "Settings" at bounding box center [20, 141] width 15 height 4
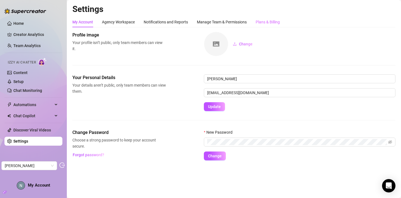
click at [274, 17] on div "Plans & Billing" at bounding box center [268, 22] width 24 height 11
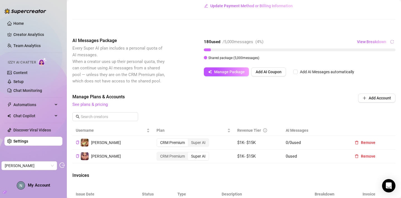
scroll to position [94, 0]
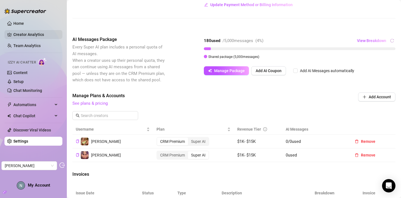
click at [45, 31] on link "Creator Analytics" at bounding box center [35, 34] width 45 height 9
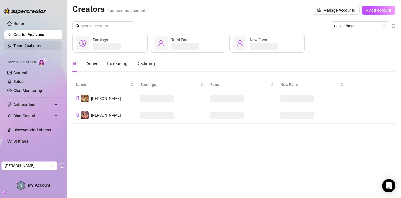
click at [32, 43] on link "Team Analytics" at bounding box center [26, 45] width 27 height 4
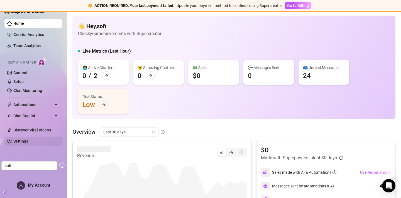
click at [23, 140] on link "Settings" at bounding box center [20, 141] width 15 height 4
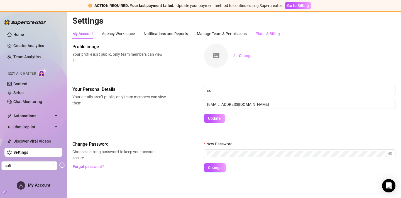
click at [264, 38] on div "Plans & Billing" at bounding box center [268, 33] width 24 height 11
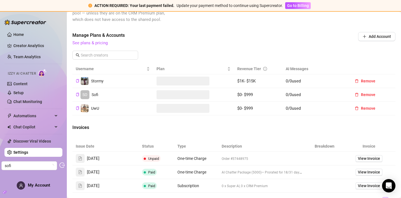
scroll to position [202, 0]
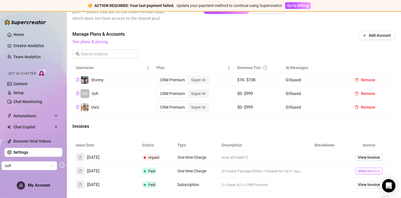
click at [367, 174] on span "View Invoice" at bounding box center [369, 171] width 22 height 6
click at [372, 160] on span "View Invoice" at bounding box center [369, 157] width 22 height 6
click at [369, 188] on span "View Invoice" at bounding box center [369, 185] width 22 height 6
click at [39, 59] on link "Team Analytics" at bounding box center [26, 57] width 27 height 4
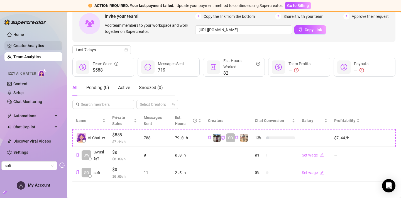
scroll to position [32, 0]
click at [23, 47] on link "Creator Analytics" at bounding box center [35, 45] width 45 height 9
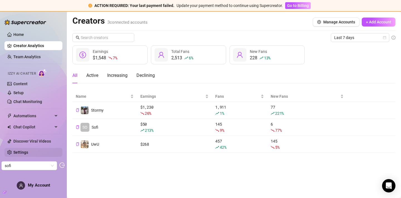
click at [26, 153] on link "Settings" at bounding box center [20, 152] width 15 height 4
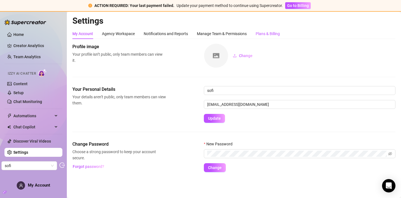
click at [262, 31] on div "Plans & Billing" at bounding box center [268, 34] width 24 height 6
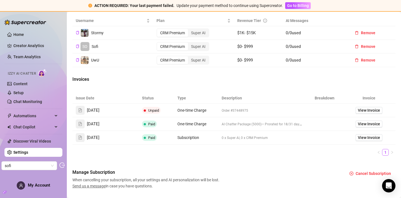
scroll to position [249, 0]
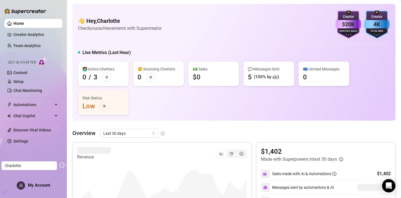
click at [35, 135] on ul "Home Creator Analytics Team Analytics Izzy AI Chatter Content Setup Chat Monito…" at bounding box center [33, 82] width 58 height 131
click at [28, 139] on link "Settings" at bounding box center [20, 141] width 15 height 4
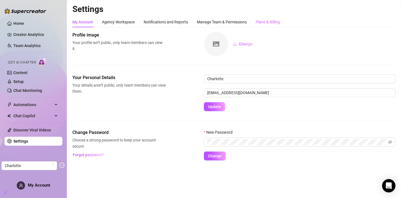
click at [271, 25] on div "Plans & Billing" at bounding box center [268, 22] width 24 height 11
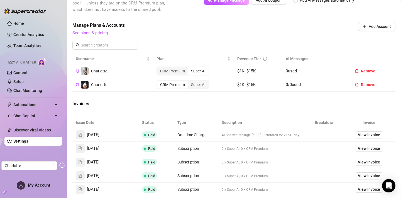
scroll to position [165, 0]
click at [24, 48] on link "Team Analytics" at bounding box center [26, 45] width 27 height 4
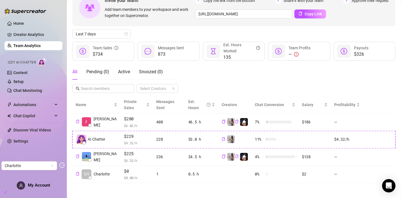
scroll to position [32, 0]
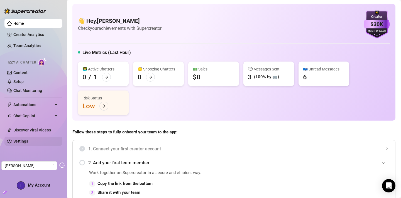
click at [28, 139] on link "Settings" at bounding box center [20, 141] width 15 height 4
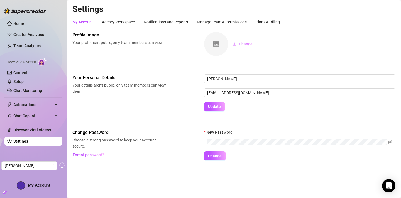
click at [266, 14] on h2 "Settings" at bounding box center [233, 9] width 323 height 11
click at [266, 18] on div "Plans & Billing" at bounding box center [268, 22] width 24 height 11
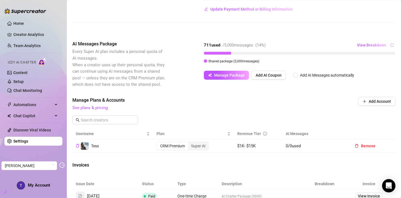
scroll to position [90, 0]
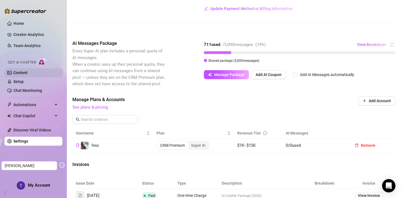
click at [28, 72] on link "Content" at bounding box center [20, 72] width 14 height 4
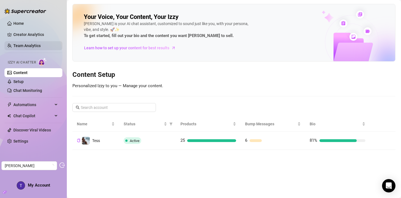
click at [41, 47] on link "Team Analytics" at bounding box center [26, 45] width 27 height 4
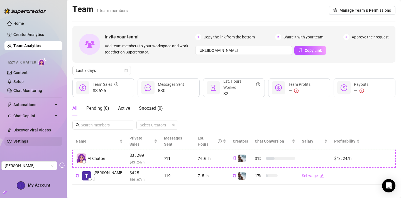
click at [13, 140] on link "Settings" at bounding box center [20, 141] width 15 height 4
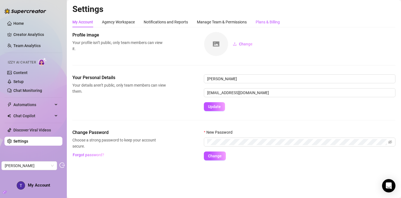
click at [262, 20] on div "Plans & Billing" at bounding box center [268, 22] width 24 height 6
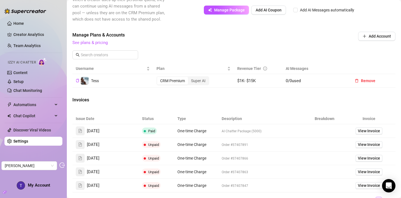
scroll to position [224, 0]
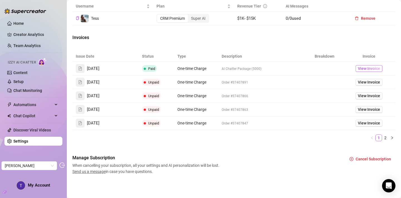
click at [373, 69] on span "View Invoice" at bounding box center [369, 68] width 22 height 6
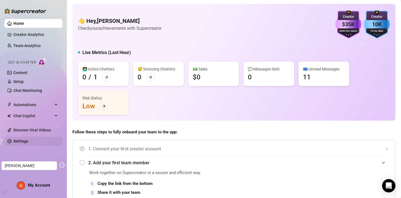
click at [28, 143] on link "Settings" at bounding box center [20, 141] width 15 height 4
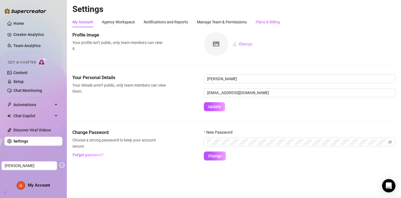
click at [260, 23] on div "Plans & Billing" at bounding box center [268, 22] width 24 height 6
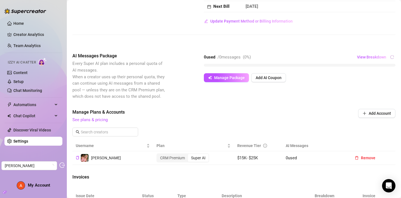
scroll to position [78, 0]
click at [28, 41] on ul "Home Creator Analytics Team Analytics Izzy AI Chatter Content Setup Chat Monito…" at bounding box center [33, 82] width 58 height 131
click at [28, 46] on link "Team Analytics" at bounding box center [26, 45] width 27 height 4
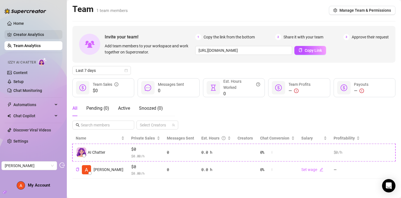
click at [35, 36] on link "Creator Analytics" at bounding box center [35, 34] width 45 height 9
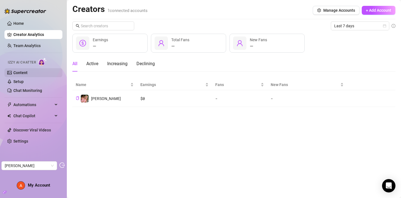
click at [28, 74] on link "Content" at bounding box center [20, 72] width 14 height 4
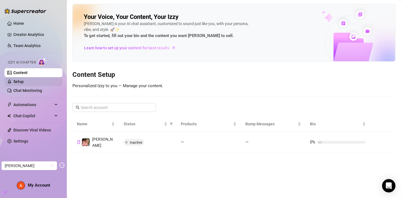
click at [24, 81] on link "Setup" at bounding box center [18, 81] width 10 height 4
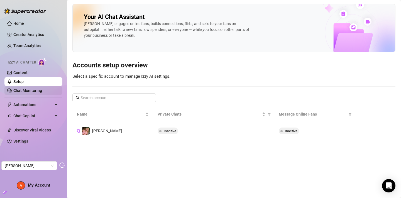
click at [31, 90] on link "Chat Monitoring" at bounding box center [27, 90] width 29 height 4
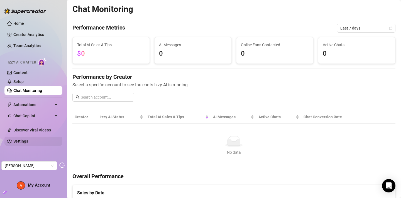
click at [27, 143] on link "Settings" at bounding box center [20, 141] width 15 height 4
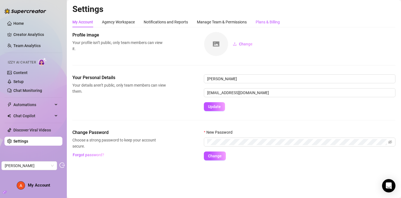
click at [267, 23] on div "Plans & Billing" at bounding box center [268, 22] width 24 height 6
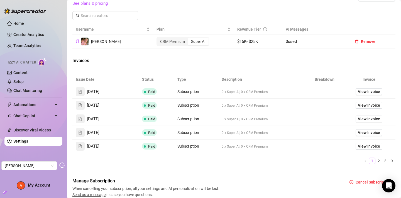
scroll to position [195, 0]
click at [362, 94] on span "View Invoice" at bounding box center [369, 91] width 22 height 6
click at [362, 108] on span "View Invoice" at bounding box center [369, 105] width 22 height 6
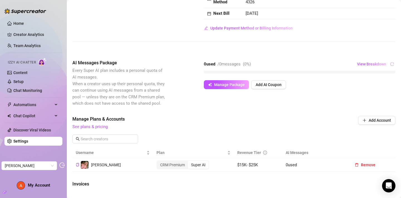
scroll to position [0, 0]
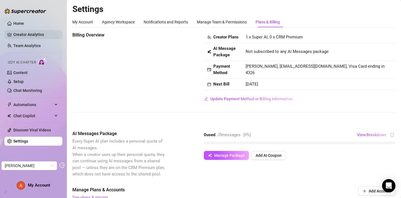
click at [24, 36] on link "Creator Analytics" at bounding box center [35, 34] width 45 height 9
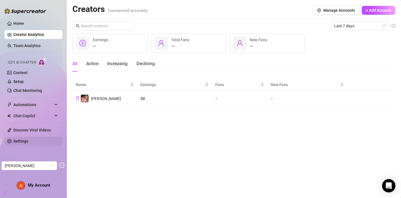
click at [28, 143] on link "Settings" at bounding box center [20, 141] width 15 height 4
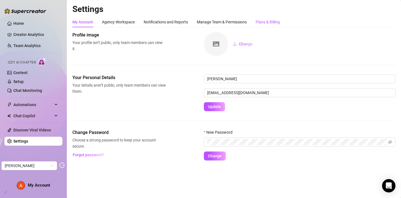
click at [276, 20] on div "Plans & Billing" at bounding box center [268, 22] width 24 height 6
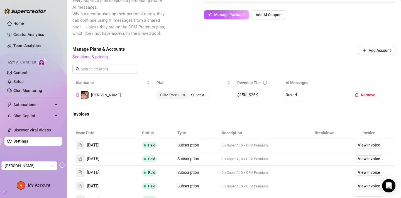
scroll to position [142, 0]
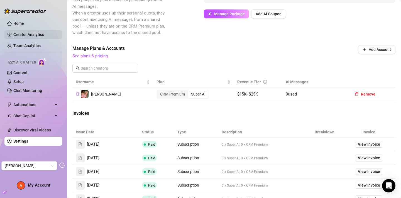
click at [30, 32] on link "Creator Analytics" at bounding box center [35, 34] width 45 height 9
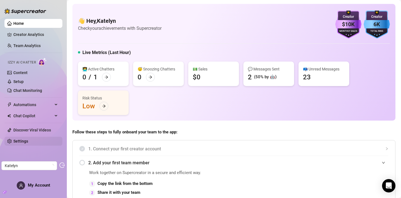
click at [16, 139] on link "Settings" at bounding box center [20, 141] width 15 height 4
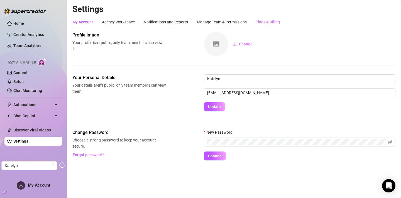
click at [272, 18] on div "Plans & Billing" at bounding box center [268, 22] width 24 height 11
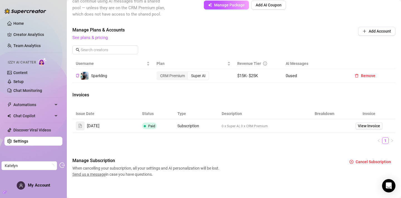
scroll to position [160, 0]
click at [19, 48] on link "Team Analytics" at bounding box center [26, 45] width 27 height 4
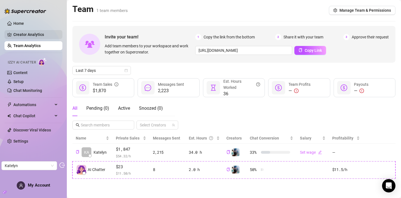
click at [43, 34] on link "Creator Analytics" at bounding box center [35, 34] width 45 height 9
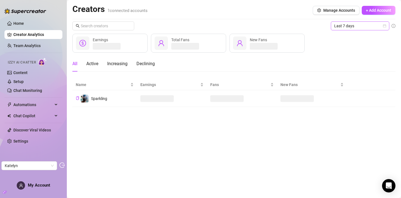
click at [384, 27] on icon "calendar" at bounding box center [384, 25] width 3 height 3
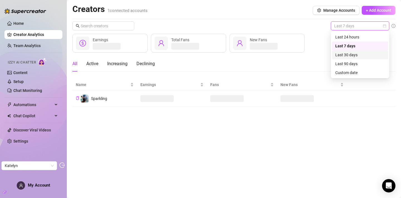
click at [357, 56] on div "Last 30 days" at bounding box center [360, 55] width 50 height 6
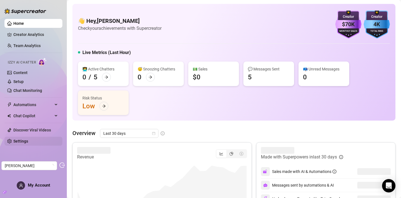
click at [28, 143] on link "Settings" at bounding box center [20, 141] width 15 height 4
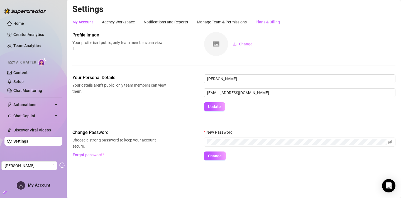
click at [271, 25] on div "Plans & Billing" at bounding box center [268, 22] width 24 height 6
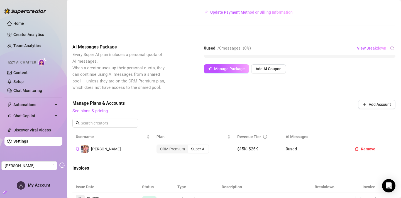
scroll to position [88, 0]
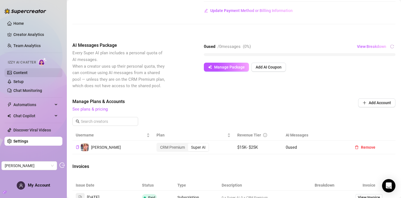
click at [28, 75] on link "Content" at bounding box center [20, 72] width 14 height 4
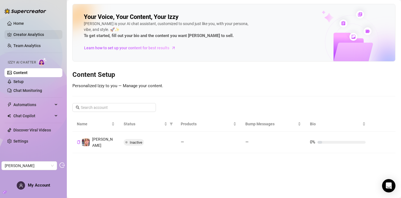
click at [20, 36] on link "Creator Analytics" at bounding box center [35, 34] width 45 height 9
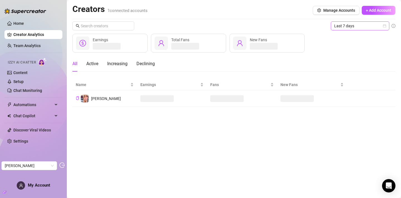
click at [379, 27] on span "Last 7 days" at bounding box center [360, 26] width 52 height 8
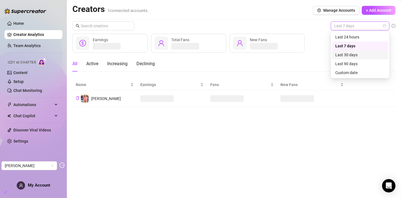
click at [355, 58] on div "Last 30 days" at bounding box center [360, 54] width 56 height 9
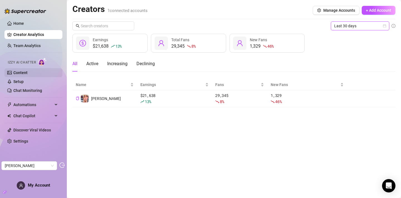
click at [28, 70] on link "Content" at bounding box center [20, 72] width 14 height 4
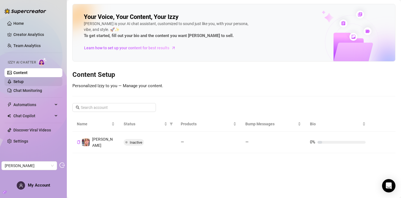
click at [24, 79] on link "Setup" at bounding box center [18, 81] width 10 height 4
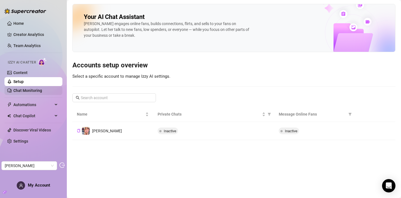
click at [41, 89] on link "Chat Monitoring" at bounding box center [27, 90] width 29 height 4
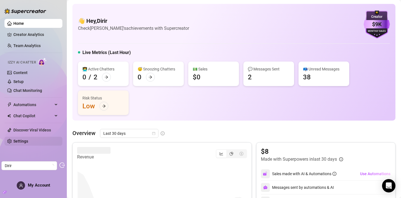
click at [13, 142] on link "Settings" at bounding box center [20, 141] width 15 height 4
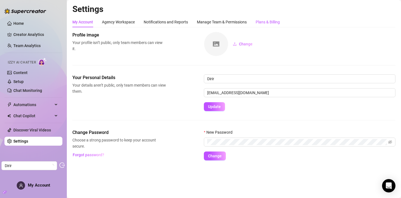
click at [269, 25] on div "Plans & Billing" at bounding box center [268, 22] width 24 height 6
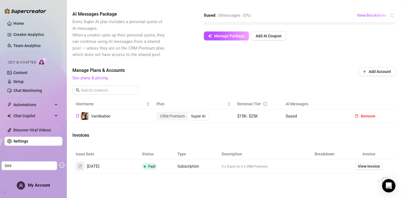
scroll to position [120, 0]
click at [367, 169] on link "View Invoice" at bounding box center [369, 166] width 27 height 7
click at [24, 34] on link "Creator Analytics" at bounding box center [35, 34] width 45 height 9
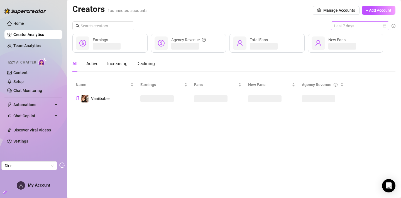
click at [355, 29] on span "Last 7 days" at bounding box center [360, 26] width 52 height 8
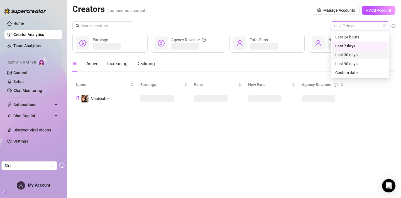
click at [351, 54] on div "Last 30 days" at bounding box center [360, 55] width 50 height 6
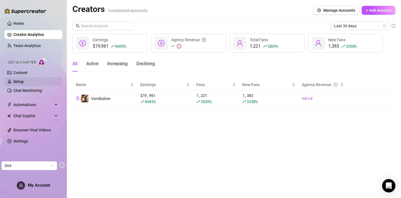
click at [20, 80] on link "Setup" at bounding box center [18, 81] width 10 height 4
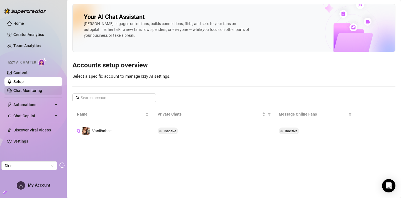
click at [30, 89] on link "Chat Monitoring" at bounding box center [27, 90] width 29 height 4
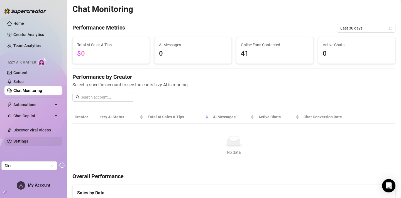
click at [27, 140] on link "Settings" at bounding box center [20, 141] width 15 height 4
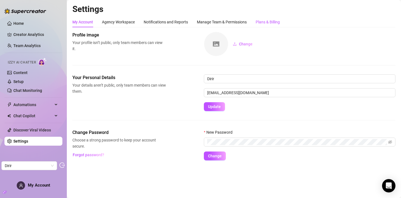
click at [274, 22] on div "Plans & Billing" at bounding box center [268, 22] width 24 height 6
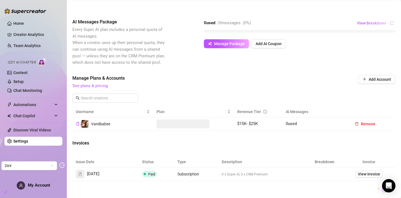
scroll to position [111, 0]
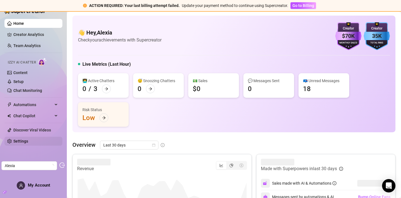
click at [15, 143] on link "Settings" at bounding box center [20, 141] width 15 height 4
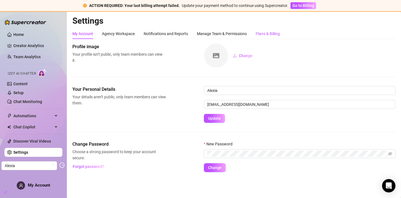
click at [263, 35] on div "Plans & Billing" at bounding box center [268, 34] width 24 height 6
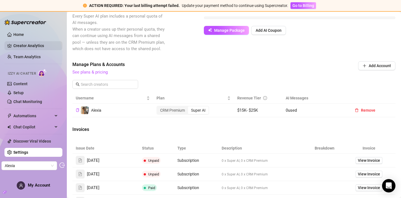
scroll to position [172, 0]
click at [37, 45] on link "Creator Analytics" at bounding box center [35, 45] width 45 height 9
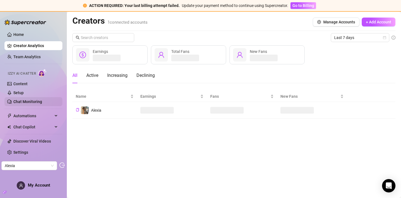
click at [33, 101] on link "Chat Monitoring" at bounding box center [27, 101] width 29 height 4
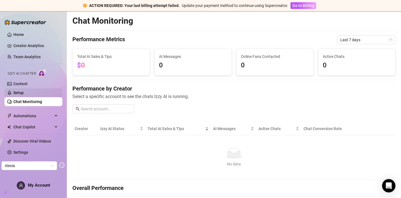
click at [24, 92] on link "Setup" at bounding box center [18, 93] width 10 height 4
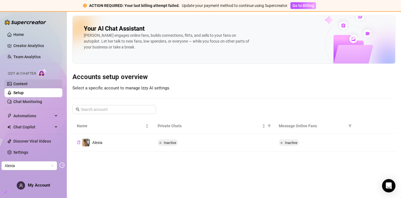
click at [28, 84] on link "Content" at bounding box center [20, 84] width 14 height 4
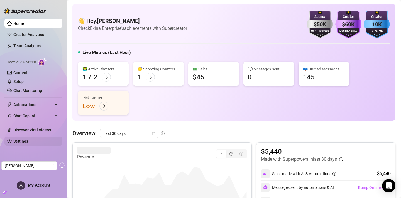
click at [21, 139] on link "Settings" at bounding box center [20, 141] width 15 height 4
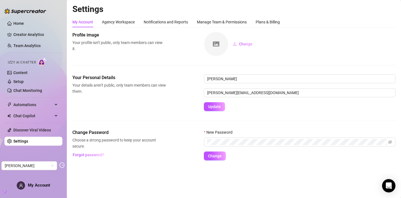
click at [261, 16] on div "Settings My Account Agency Workspace Notifications and Reports Manage Team & Pe…" at bounding box center [233, 85] width 323 height 163
click at [261, 21] on div "Plans & Billing" at bounding box center [268, 22] width 24 height 6
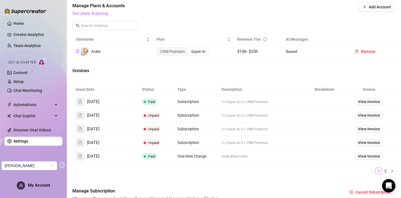
scroll to position [224, 0]
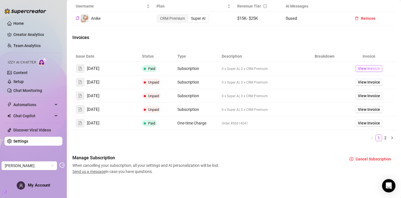
click at [376, 67] on span "View Invoice" at bounding box center [369, 68] width 22 height 6
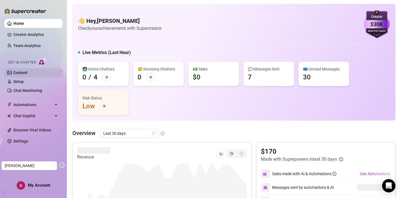
click at [28, 70] on link "Content" at bounding box center [20, 72] width 14 height 4
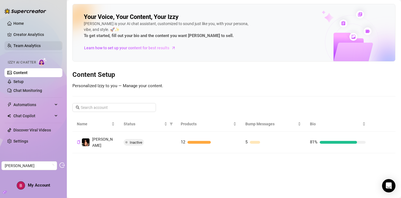
click at [30, 46] on link "Team Analytics" at bounding box center [26, 45] width 27 height 4
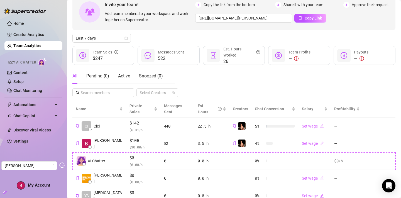
scroll to position [32, 0]
click at [14, 143] on link "Settings" at bounding box center [20, 141] width 15 height 4
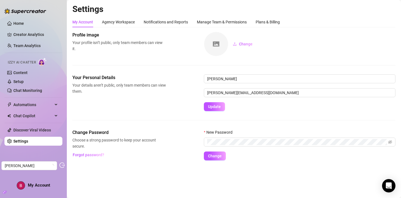
click at [254, 22] on div "My Account Agency Workspace Notifications and Reports Manage Team & Permissions…" at bounding box center [176, 22] width 208 height 11
click at [262, 22] on div "Plans & Billing" at bounding box center [268, 22] width 24 height 6
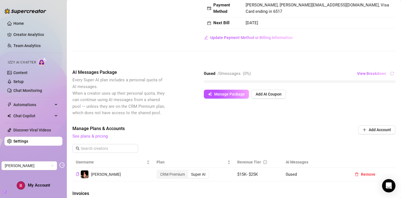
scroll to position [67, 0]
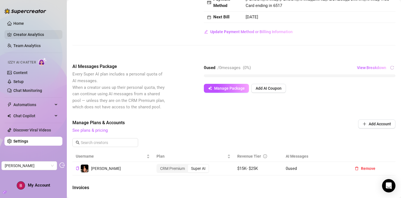
click at [23, 36] on link "Creator Analytics" at bounding box center [35, 34] width 45 height 9
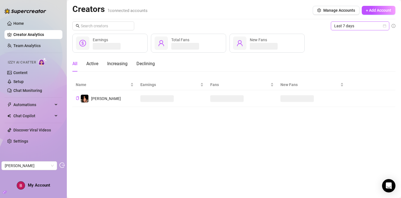
click at [365, 26] on span "Last 7 days" at bounding box center [360, 26] width 52 height 8
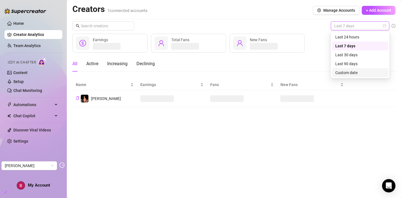
click at [353, 69] on div "Custom date" at bounding box center [360, 72] width 56 height 9
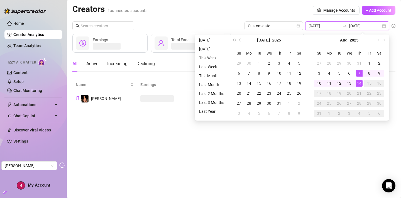
click at [373, 25] on input "2025-08-14" at bounding box center [365, 26] width 32 height 6
click at [384, 25] on div "2025-08-07 2025-08-14" at bounding box center [347, 25] width 84 height 9
type input "2025-08-13"
type input "2025-08-14"
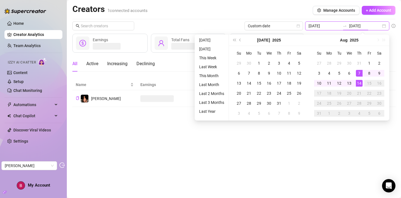
type input "2025-08-14"
click at [210, 79] on ul "Today Yesterday This Week Last Week This Month Last Month Last 2 Months Last 3 …" at bounding box center [212, 78] width 34 height 86
type input "2025-07-14"
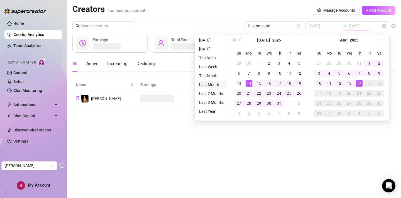
click at [210, 83] on li "Last Month" at bounding box center [212, 84] width 30 height 7
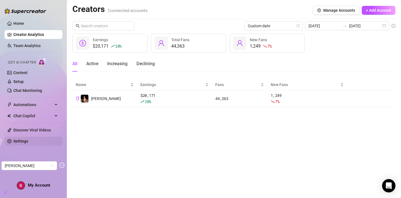
click at [21, 140] on link "Settings" at bounding box center [20, 141] width 15 height 4
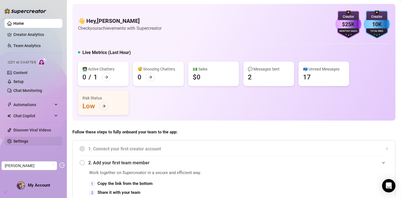
click at [25, 143] on link "Settings" at bounding box center [20, 141] width 15 height 4
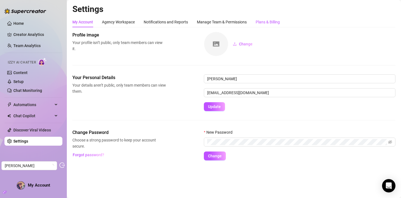
click at [266, 24] on div "Plans & Billing" at bounding box center [268, 22] width 24 height 6
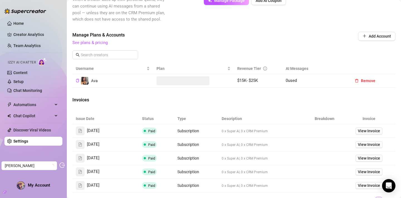
scroll to position [155, 0]
click at [373, 147] on span "View Invoice" at bounding box center [369, 144] width 22 height 6
click at [373, 134] on span "View Invoice" at bounding box center [369, 131] width 22 height 6
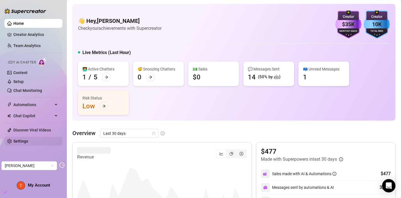
click at [15, 142] on link "Settings" at bounding box center [20, 141] width 15 height 4
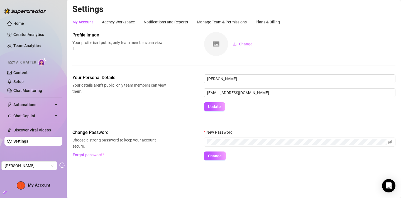
click at [260, 28] on div "My Account Agency Workspace Notifications and Reports Manage Team & Permissions…" at bounding box center [233, 89] width 323 height 144
click at [264, 21] on div "Plans & Billing" at bounding box center [268, 22] width 24 height 6
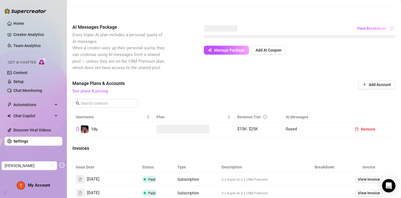
scroll to position [107, 0]
click at [22, 50] on ul "Home Creator Analytics Team Analytics Izzy AI Chatter Content Setup Chat Monito…" at bounding box center [33, 82] width 58 height 131
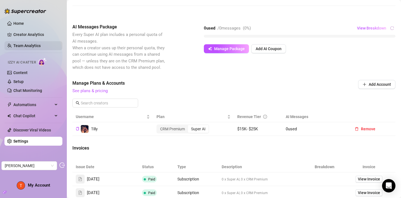
click at [24, 46] on link "Team Analytics" at bounding box center [26, 45] width 27 height 4
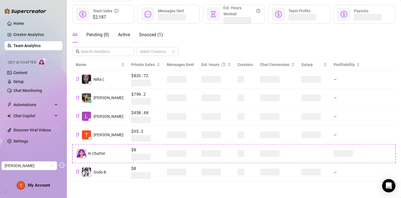
scroll to position [67, 0]
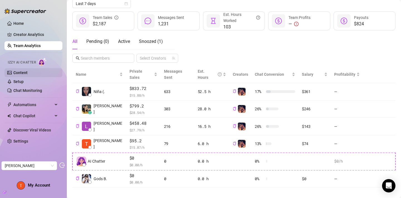
click at [19, 75] on link "Content" at bounding box center [20, 72] width 14 height 4
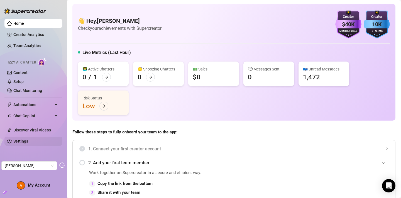
click at [28, 143] on link "Settings" at bounding box center [20, 141] width 15 height 4
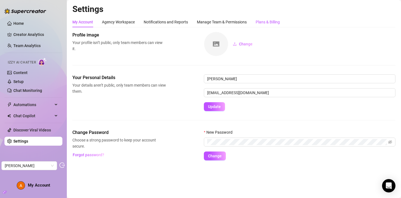
click at [268, 21] on div "Plans & Billing" at bounding box center [268, 22] width 24 height 6
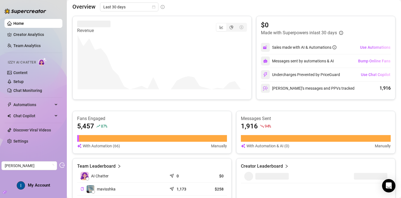
scroll to position [128, 0]
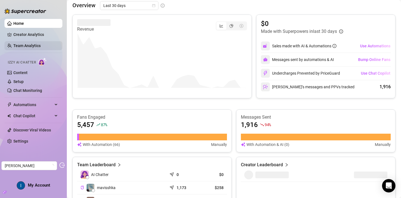
click at [33, 44] on link "Team Analytics" at bounding box center [26, 45] width 27 height 4
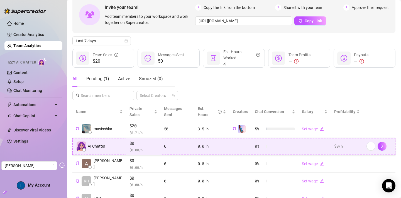
scroll to position [31, 0]
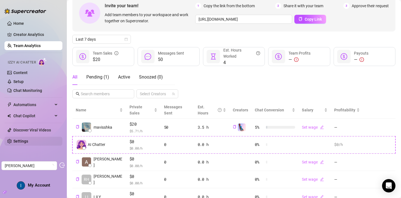
click at [28, 139] on link "Settings" at bounding box center [20, 141] width 15 height 4
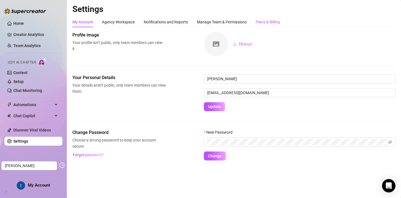
click at [270, 22] on div "Plans & Billing" at bounding box center [268, 22] width 24 height 6
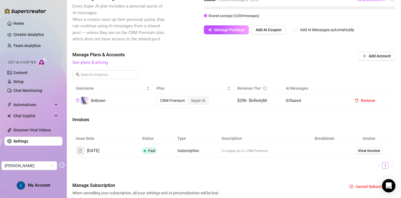
scroll to position [143, 0]
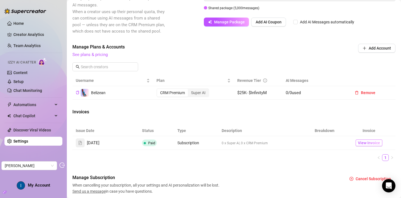
click at [367, 146] on span "View Invoice" at bounding box center [369, 143] width 22 height 6
click at [33, 35] on link "Creator Analytics" at bounding box center [35, 34] width 45 height 9
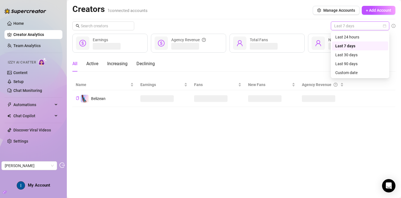
click at [354, 27] on span "Last 7 days" at bounding box center [360, 26] width 52 height 8
click at [344, 65] on div "Last 90 days" at bounding box center [360, 64] width 50 height 6
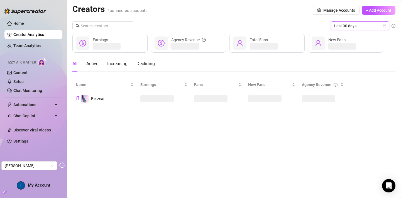
click at [375, 25] on span "Last 90 days" at bounding box center [360, 26] width 52 height 8
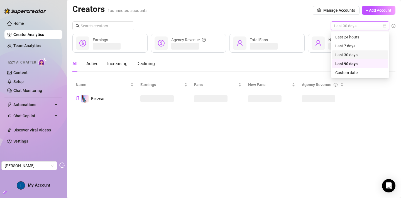
click at [362, 54] on div "Last 30 days" at bounding box center [360, 55] width 50 height 6
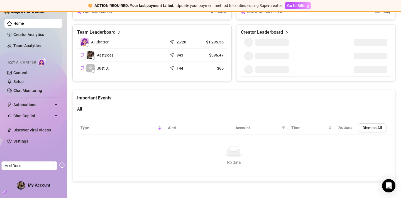
scroll to position [272, 0]
click at [28, 141] on link "Settings" at bounding box center [20, 141] width 15 height 4
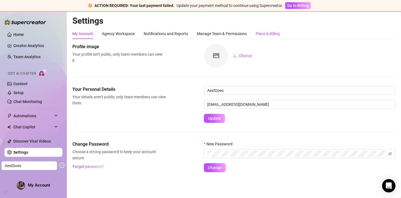
click at [267, 35] on div "Plans & Billing" at bounding box center [268, 34] width 24 height 6
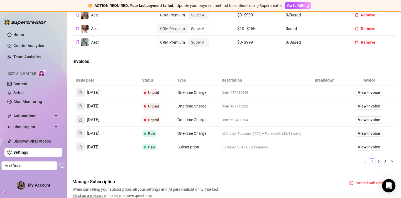
scroll to position [267, 0]
click at [373, 151] on span "View Invoice" at bounding box center [369, 148] width 22 height 6
click at [361, 137] on span "View Invoice" at bounding box center [369, 134] width 22 height 6
click at [369, 123] on span "View Invoice" at bounding box center [369, 120] width 22 height 6
click at [360, 110] on span "View Invoice" at bounding box center [369, 107] width 22 height 6
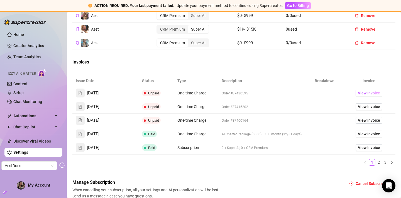
click at [365, 96] on link "View Invoice" at bounding box center [369, 93] width 27 height 7
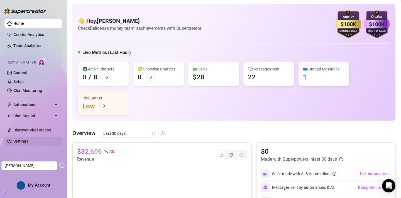
click at [26, 141] on link "Settings" at bounding box center [20, 141] width 15 height 4
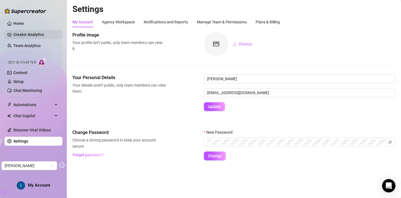
click at [22, 34] on link "Creator Analytics" at bounding box center [35, 34] width 45 height 9
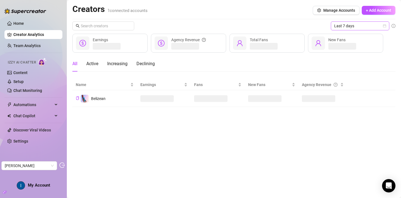
click at [385, 26] on icon "calendar" at bounding box center [384, 26] width 3 height 3
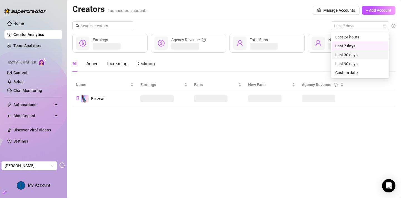
click at [353, 53] on div "Last 30 days" at bounding box center [360, 55] width 50 height 6
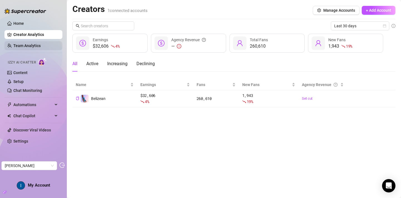
click at [26, 48] on link "Team Analytics" at bounding box center [26, 45] width 27 height 4
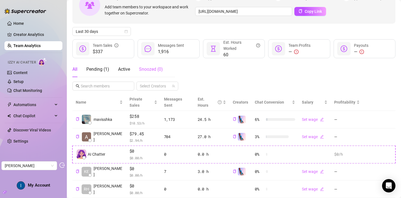
scroll to position [46, 0]
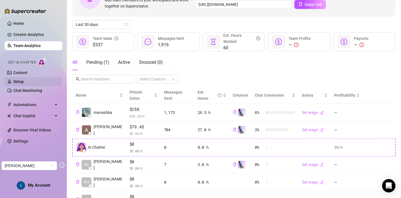
click at [18, 83] on link "Setup" at bounding box center [18, 81] width 10 height 4
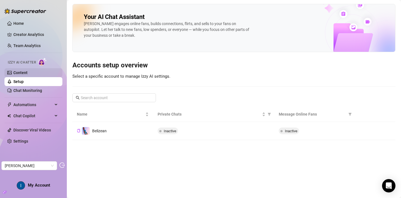
click at [23, 72] on link "Content" at bounding box center [20, 72] width 14 height 4
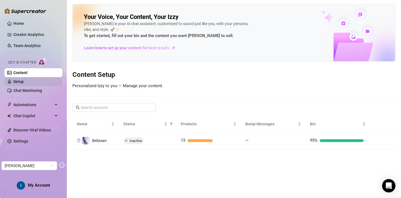
click at [23, 82] on link "Setup" at bounding box center [18, 81] width 10 height 4
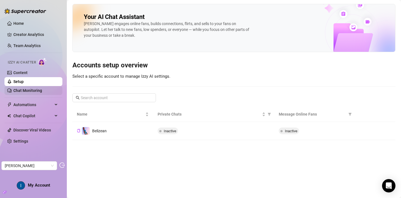
click at [24, 91] on link "Chat Monitoring" at bounding box center [27, 90] width 29 height 4
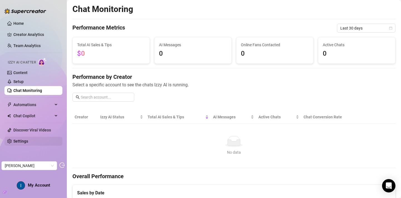
click at [22, 143] on link "Settings" at bounding box center [20, 141] width 15 height 4
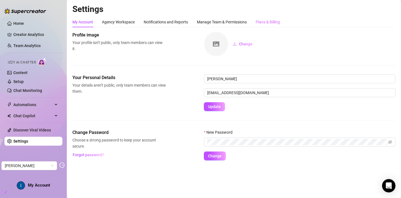
click at [266, 18] on div "Plans & Billing" at bounding box center [268, 22] width 24 height 11
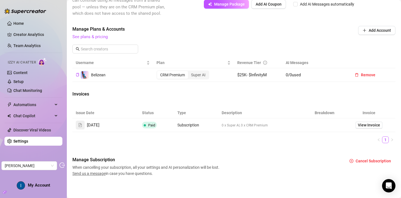
scroll to position [164, 0]
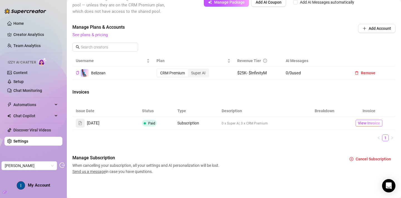
click at [374, 126] on span "View Invoice" at bounding box center [369, 123] width 22 height 6
